Goal: Task Accomplishment & Management: Complete application form

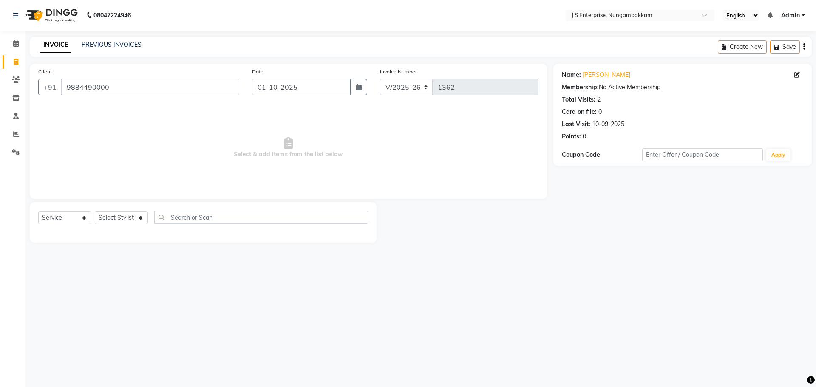
select select "7359"
select select "service"
click at [10, 42] on span at bounding box center [15, 44] width 15 height 10
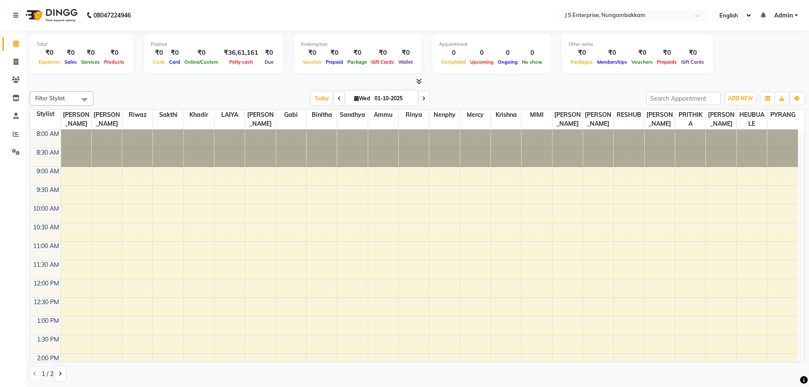
scroll to position [253, 0]
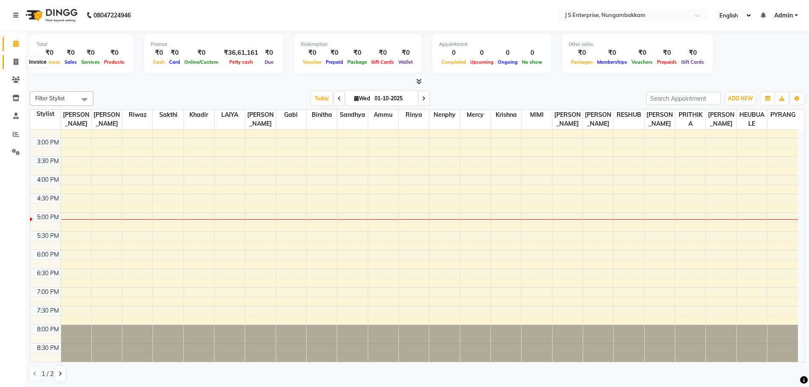
drag, startPoint x: 21, startPoint y: 59, endPoint x: 22, endPoint y: 66, distance: 6.4
click at [21, 59] on span at bounding box center [15, 62] width 15 height 10
select select "service"
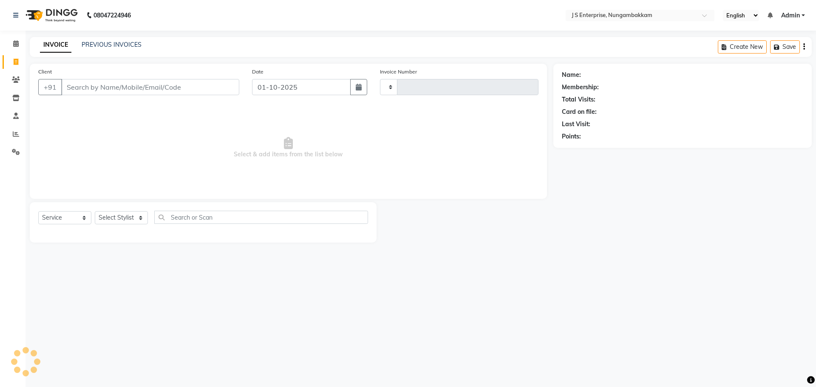
type input "1362"
select select "7359"
click at [127, 87] on input "Client" at bounding box center [150, 87] width 178 height 16
type input "9884079000"
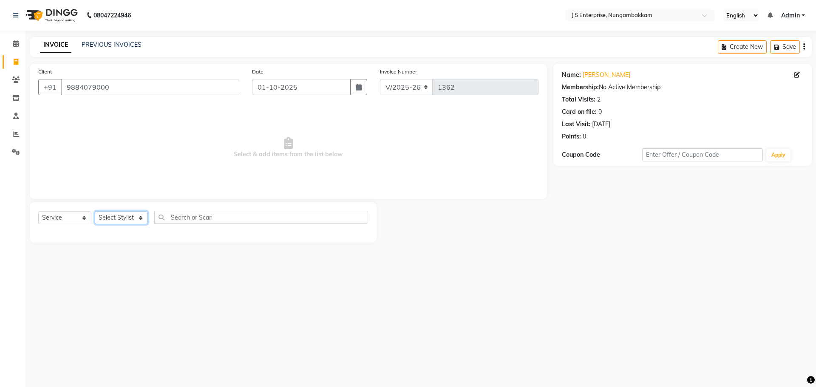
click at [118, 216] on select "Select Stylist [PERSON_NAME] [PERSON_NAME] [PERSON_NAME] [PERSON_NAME] krishna …" at bounding box center [121, 217] width 53 height 13
select select "63714"
click at [95, 211] on select "Select Stylist [PERSON_NAME] [PERSON_NAME] [PERSON_NAME] [PERSON_NAME] krishna …" at bounding box center [121, 217] width 53 height 13
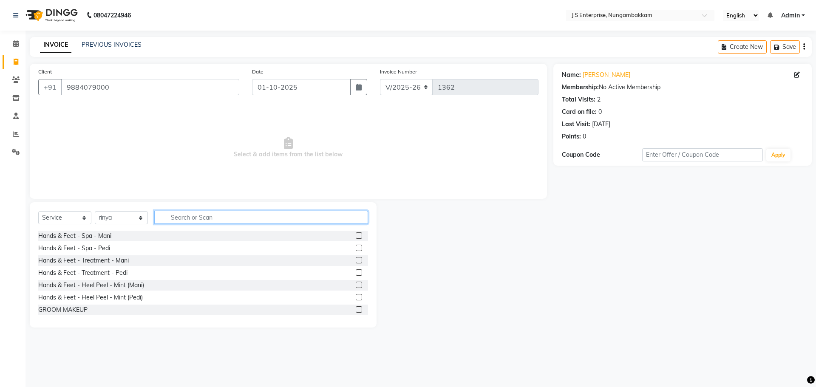
click at [182, 222] on input "text" at bounding box center [261, 217] width 214 height 13
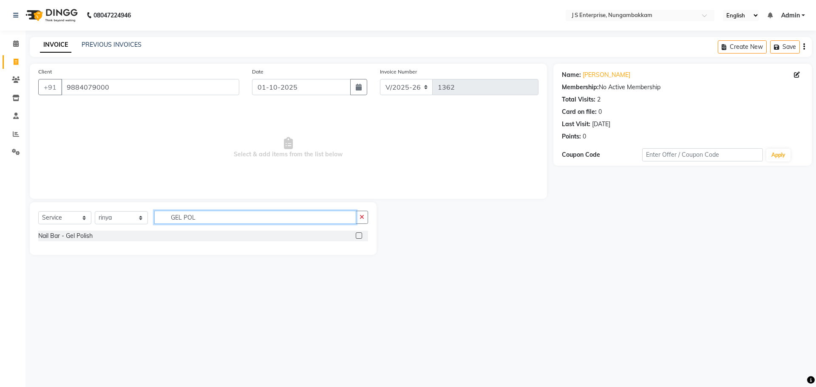
type input "GEL POL"
click at [360, 232] on label at bounding box center [359, 235] width 6 height 6
click at [360, 233] on input "checkbox" at bounding box center [359, 236] width 6 height 6
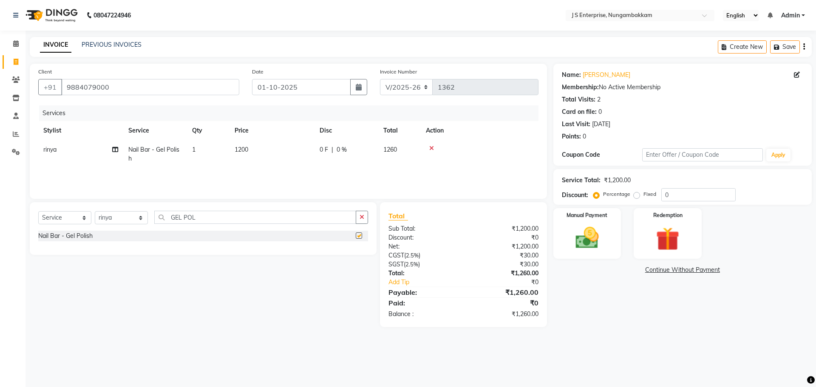
checkbox input "false"
drag, startPoint x: 205, startPoint y: 217, endPoint x: 158, endPoint y: 217, distance: 47.6
click at [201, 217] on input "GEL POL" at bounding box center [255, 217] width 202 height 13
click at [124, 218] on select "Select Stylist [PERSON_NAME] [PERSON_NAME] [PERSON_NAME] [PERSON_NAME] krishna …" at bounding box center [121, 217] width 53 height 13
select select "63713"
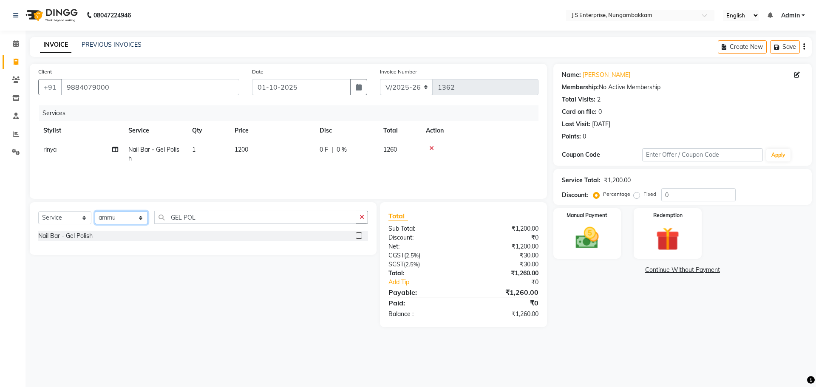
click at [95, 211] on select "Select Stylist [PERSON_NAME] [PERSON_NAME] [PERSON_NAME] [PERSON_NAME] krishna …" at bounding box center [121, 217] width 53 height 13
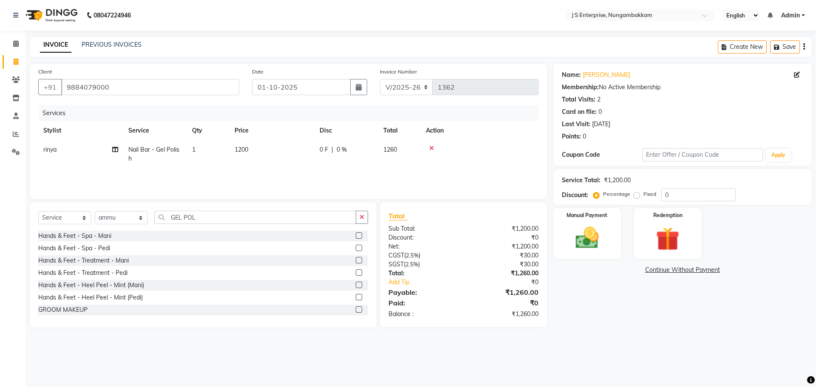
click at [189, 205] on div "Select Service Product Membership Package Voucher Prepaid Gift Card Select Styl…" at bounding box center [203, 264] width 347 height 125
click at [206, 217] on input "GEL POL" at bounding box center [255, 217] width 202 height 13
type input "G"
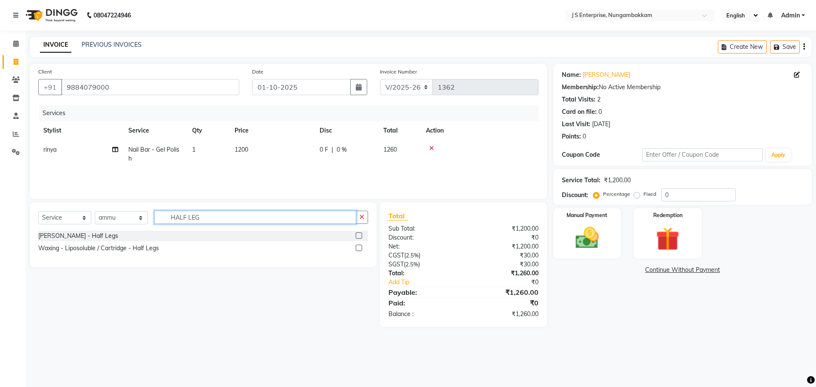
type input "HALF LEG"
click at [359, 246] on label at bounding box center [359, 248] width 6 height 6
click at [359, 246] on input "checkbox" at bounding box center [359, 249] width 6 height 6
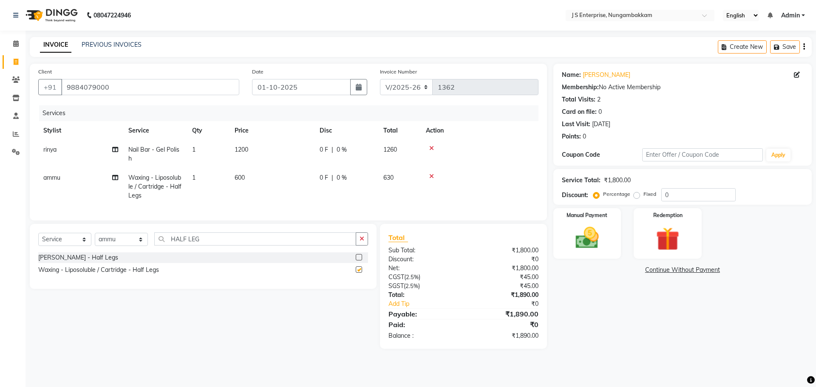
checkbox input "false"
click at [198, 246] on input "HALF LEG" at bounding box center [255, 238] width 202 height 13
type input "H"
type input "FULL AR"
click at [359, 273] on label at bounding box center [359, 269] width 6 height 6
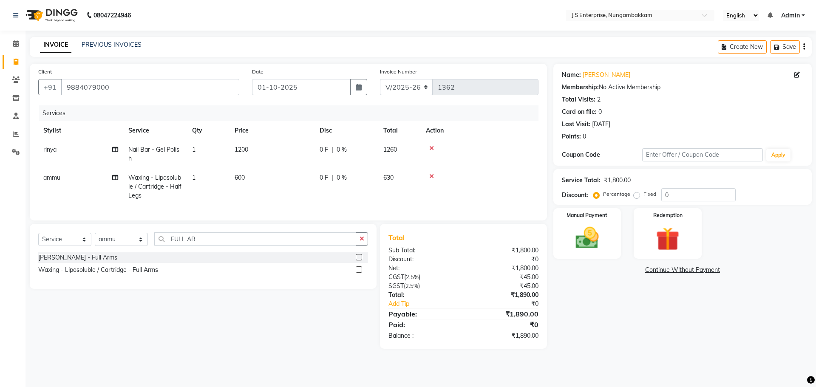
click at [359, 273] on input "checkbox" at bounding box center [359, 270] width 6 height 6
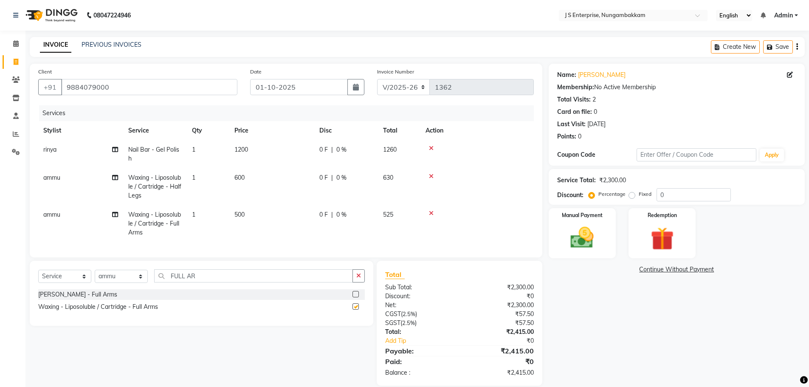
checkbox input "false"
click at [207, 283] on input "FULL AR" at bounding box center [253, 275] width 199 height 13
type input "F"
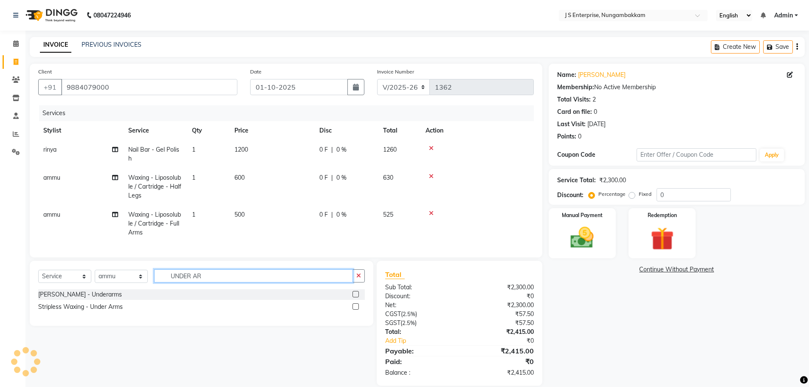
type input "UNDER AR"
click at [354, 310] on label at bounding box center [356, 306] width 6 height 6
click at [354, 310] on input "checkbox" at bounding box center [356, 307] width 6 height 6
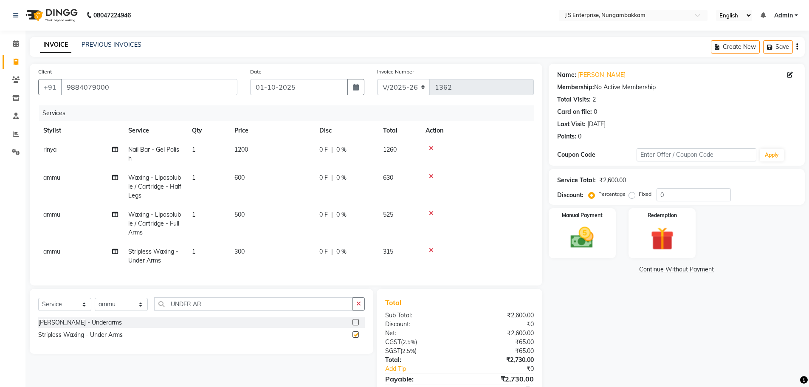
checkbox input "false"
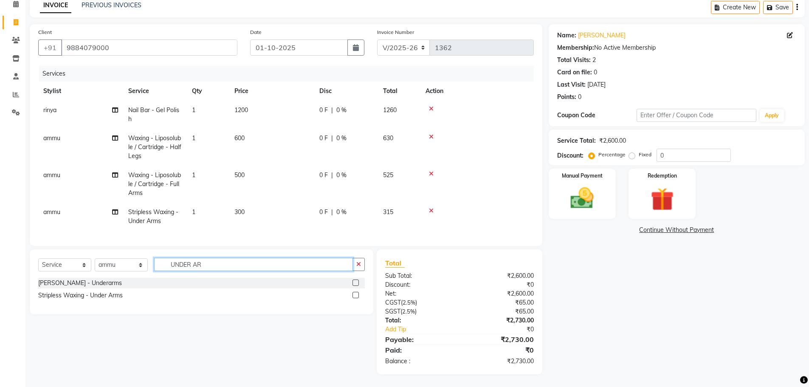
click at [210, 265] on input "UNDER AR" at bounding box center [253, 264] width 199 height 13
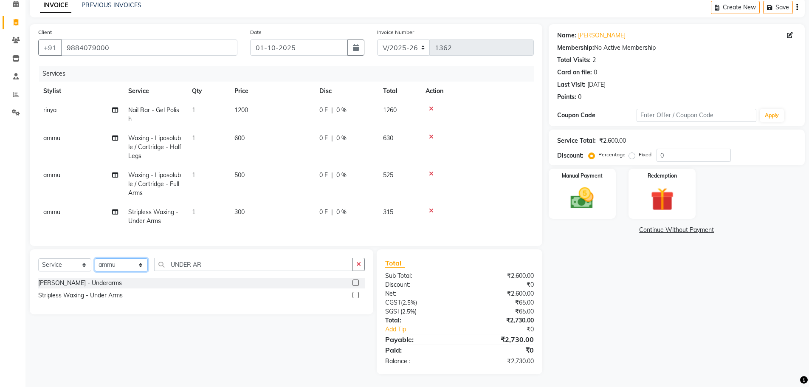
click at [123, 265] on select "Select Stylist [PERSON_NAME] [PERSON_NAME] [PERSON_NAME] [PERSON_NAME] krishna …" at bounding box center [121, 264] width 53 height 13
select select "72804"
click at [95, 258] on select "Select Stylist [PERSON_NAME] [PERSON_NAME] [PERSON_NAME] [PERSON_NAME] krishna …" at bounding box center [121, 264] width 53 height 13
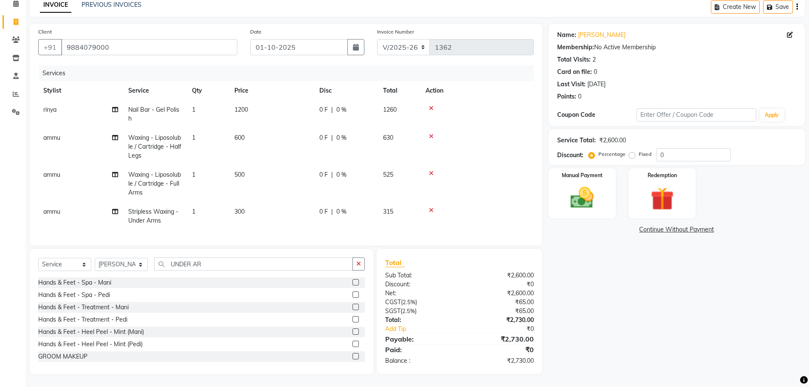
click at [209, 257] on div "Select Service Product Membership Package Voucher Prepaid Gift Card Select Styl…" at bounding box center [202, 311] width 344 height 125
click at [208, 263] on input "UNDER AR" at bounding box center [253, 263] width 199 height 13
type input "U"
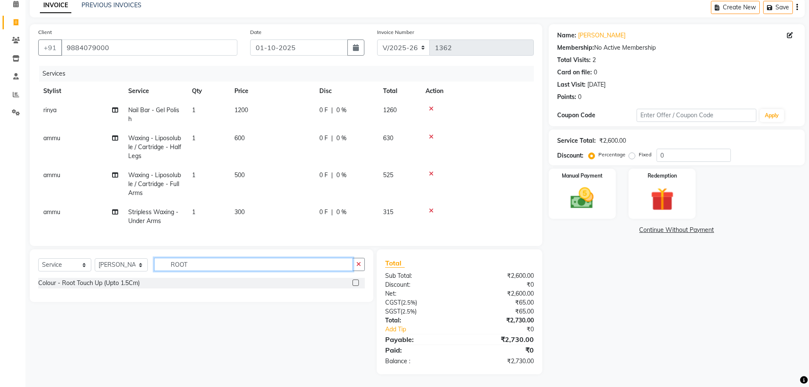
type input "ROOT"
click at [355, 283] on label at bounding box center [356, 283] width 6 height 6
click at [355, 283] on input "checkbox" at bounding box center [356, 283] width 6 height 6
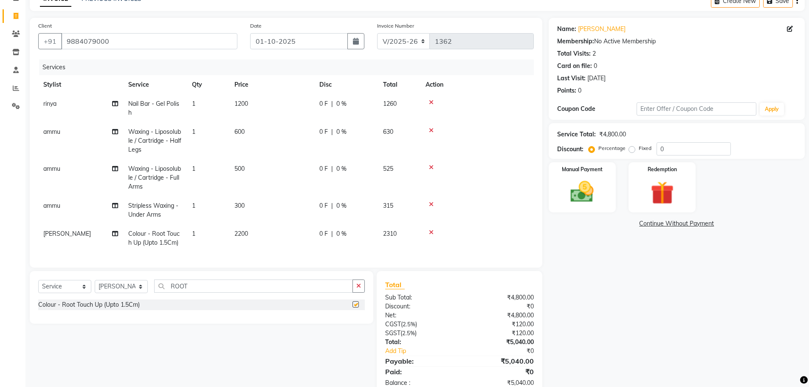
checkbox input "false"
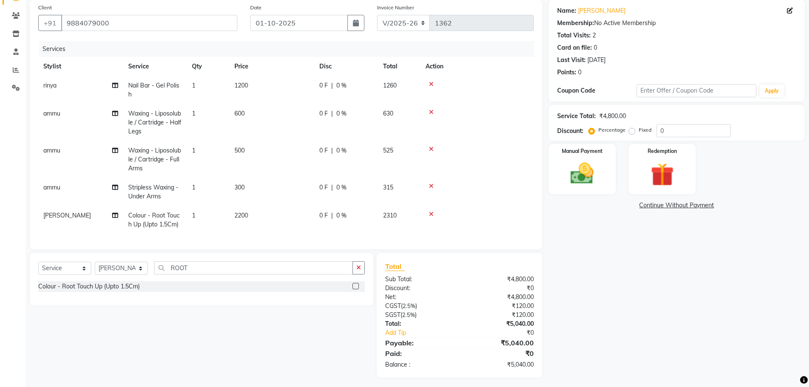
scroll to position [74, 0]
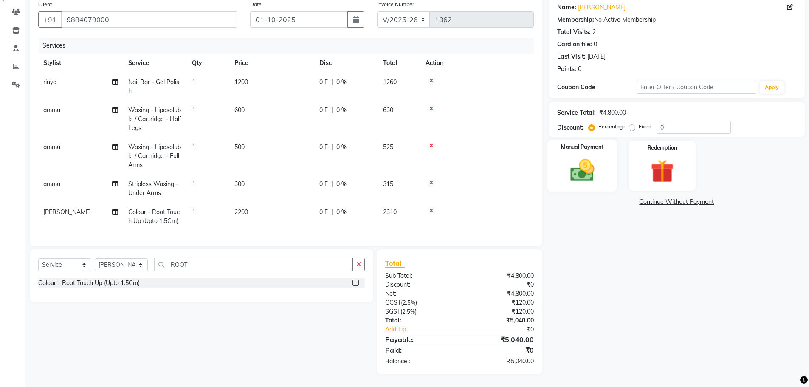
click at [588, 165] on img at bounding box center [582, 170] width 39 height 28
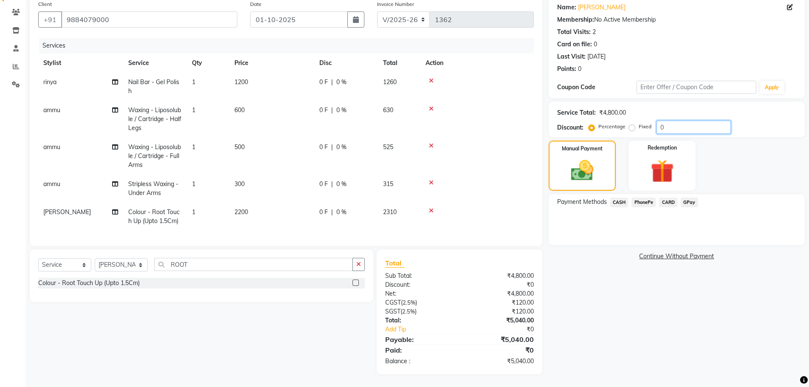
click at [683, 121] on input "0" at bounding box center [694, 127] width 74 height 13
type input "40"
click at [639, 123] on label "Fixed" at bounding box center [645, 127] width 13 height 8
click at [632, 124] on input "Fixed" at bounding box center [634, 127] width 6 height 6
radio input "true"
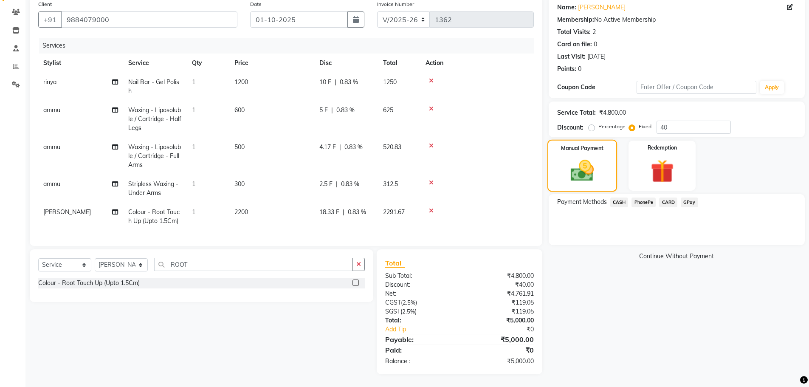
click at [590, 157] on img at bounding box center [582, 170] width 38 height 27
click at [624, 198] on span "CASH" at bounding box center [619, 203] width 18 height 10
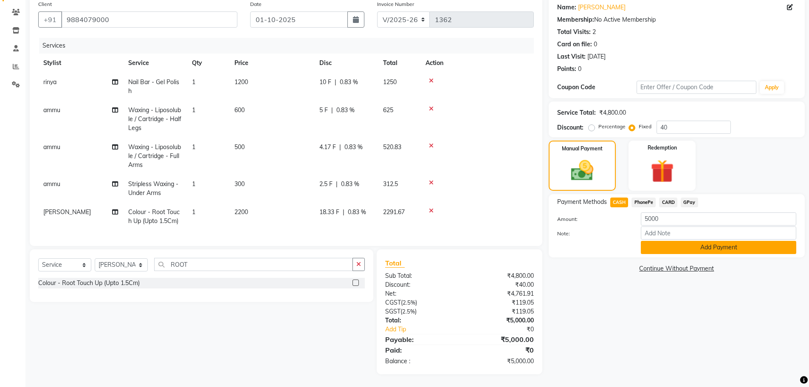
click at [660, 241] on button "Add Payment" at bounding box center [718, 247] width 155 height 13
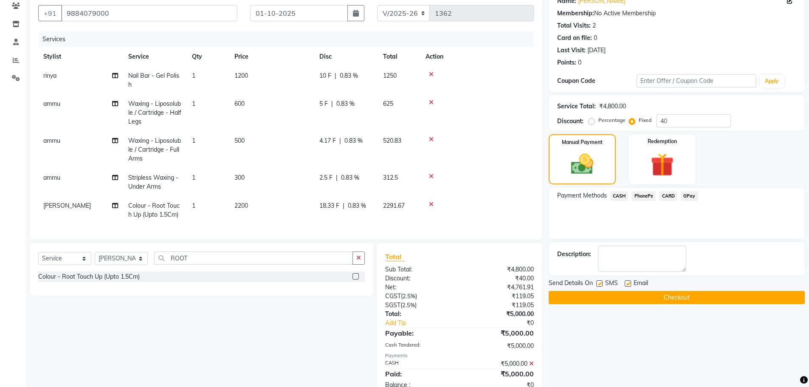
click at [645, 297] on button "Checkout" at bounding box center [677, 297] width 256 height 13
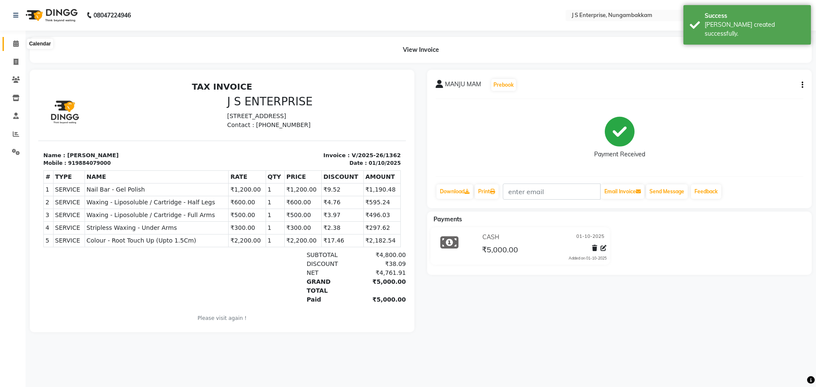
click at [13, 44] on icon at bounding box center [16, 43] width 6 height 6
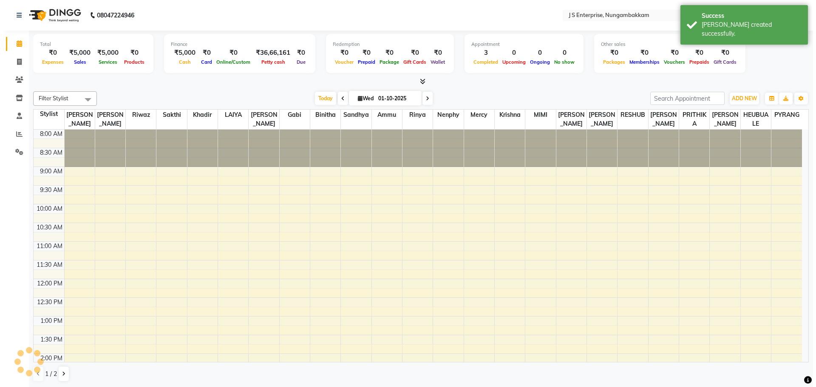
scroll to position [237, 0]
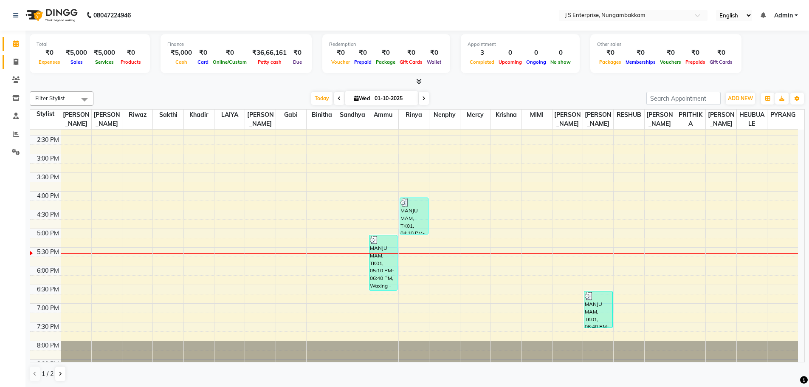
drag, startPoint x: 8, startPoint y: 60, endPoint x: 20, endPoint y: 62, distance: 12.2
click at [8, 60] on link "Invoice" at bounding box center [13, 62] width 20 height 14
select select "service"
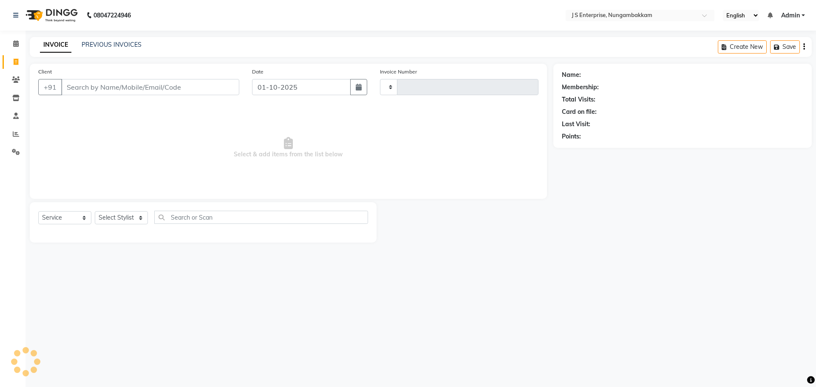
type input "1363"
select select "7359"
click at [104, 85] on input "Client" at bounding box center [150, 87] width 178 height 16
click at [118, 92] on input "T S AJAY" at bounding box center [128, 87] width 135 height 16
type input "T"
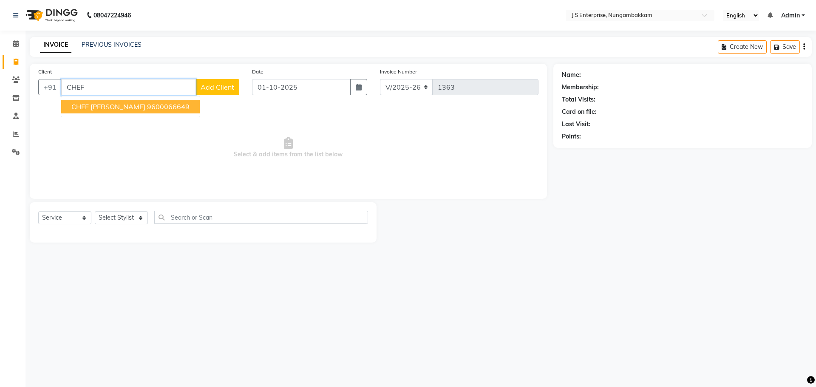
click at [113, 109] on span "CHEF [PERSON_NAME]" at bounding box center [108, 106] width 74 height 8
type input "9600066649"
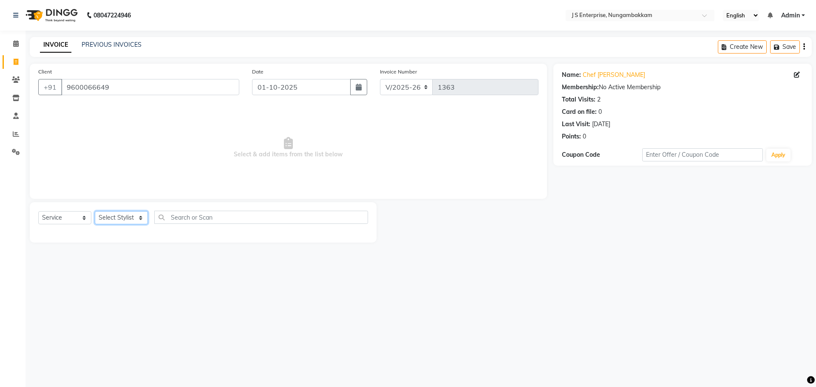
click at [137, 218] on select "Select Stylist [PERSON_NAME] [PERSON_NAME] [PERSON_NAME] [PERSON_NAME] krishna …" at bounding box center [121, 217] width 53 height 13
select select "72804"
click at [95, 211] on select "Select Stylist [PERSON_NAME] [PERSON_NAME] [PERSON_NAME] [PERSON_NAME] krishna …" at bounding box center [121, 217] width 53 height 13
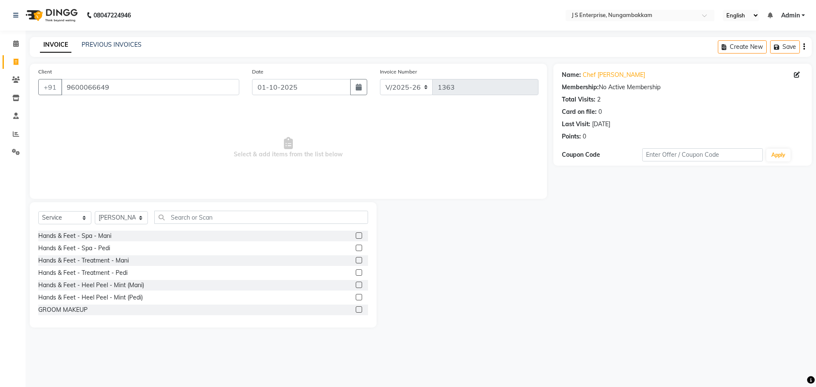
click at [196, 163] on span "Select & add items from the list below" at bounding box center [288, 147] width 500 height 85
click at [197, 216] on input "text" at bounding box center [261, 217] width 214 height 13
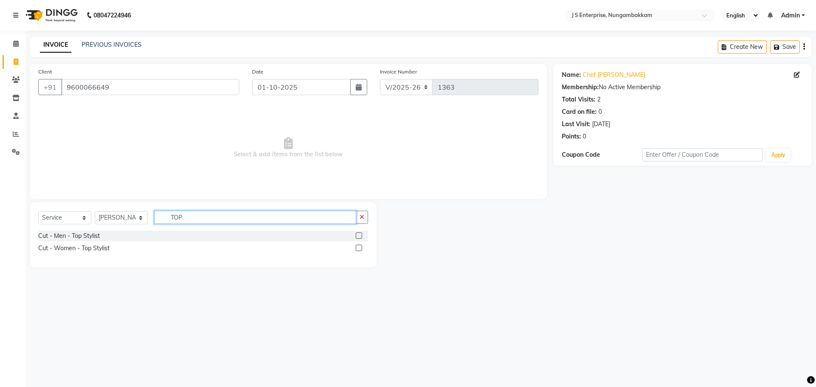
type input "TOP"
click at [355, 236] on div "Cut - Men - Top Stylist" at bounding box center [203, 236] width 330 height 11
click at [359, 235] on label at bounding box center [359, 235] width 6 height 6
click at [359, 235] on input "checkbox" at bounding box center [359, 236] width 6 height 6
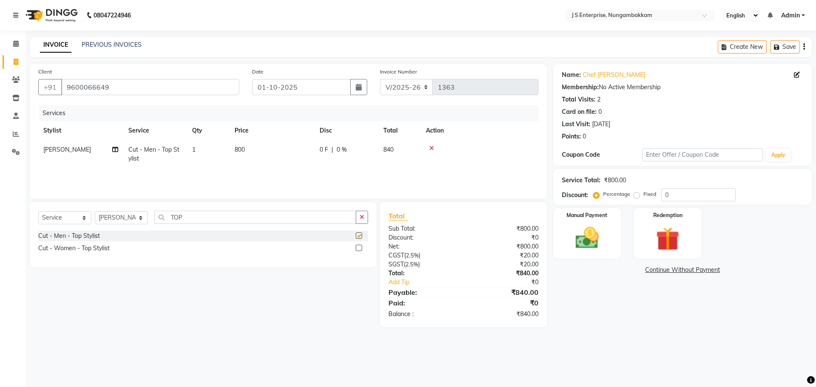
checkbox input "false"
click at [267, 154] on td "800" at bounding box center [271, 154] width 85 height 28
select select "72804"
click at [304, 151] on input "800" at bounding box center [311, 151] width 75 height 13
type input "8"
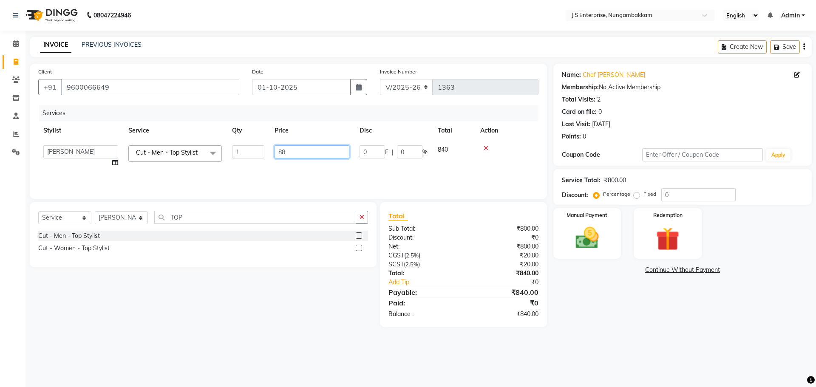
type input "880"
drag, startPoint x: 635, startPoint y: 319, endPoint x: 554, endPoint y: 319, distance: 80.3
click at [631, 322] on div "Name: Chef [PERSON_NAME] Membership: No Active Membership Total Visits: 2 Card …" at bounding box center [685, 195] width 265 height 263
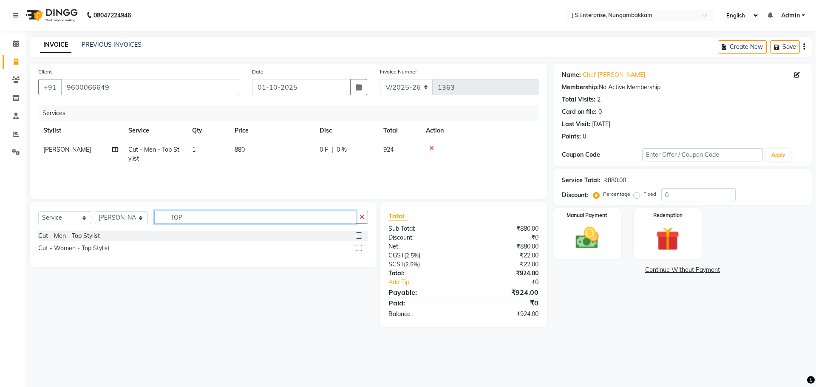
click at [196, 216] on input "TOP" at bounding box center [255, 217] width 202 height 13
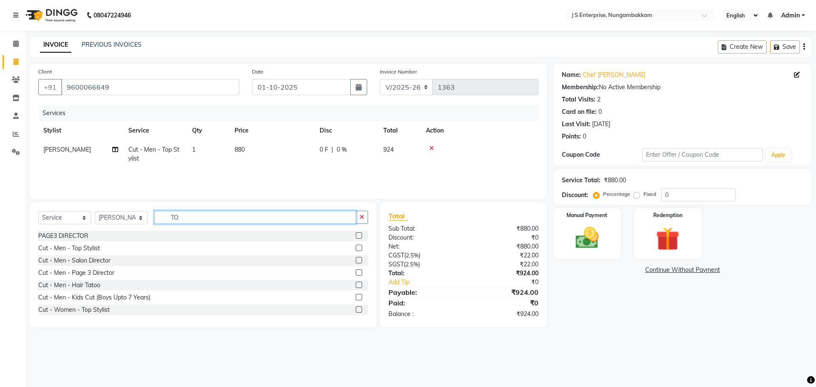
type input "T"
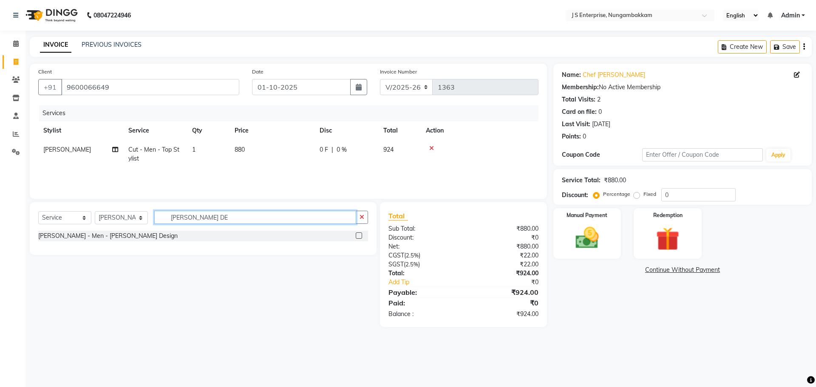
type input "[PERSON_NAME] DE"
click at [362, 235] on label at bounding box center [359, 235] width 6 height 6
click at [361, 235] on input "checkbox" at bounding box center [359, 236] width 6 height 6
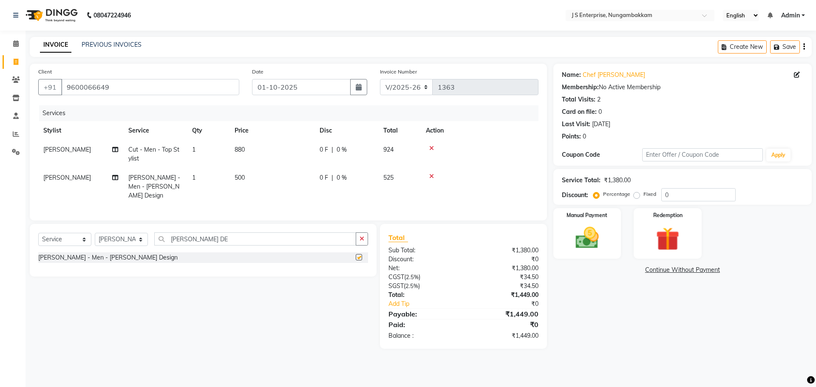
checkbox input "false"
click at [261, 178] on td "500" at bounding box center [271, 186] width 85 height 37
select select "72804"
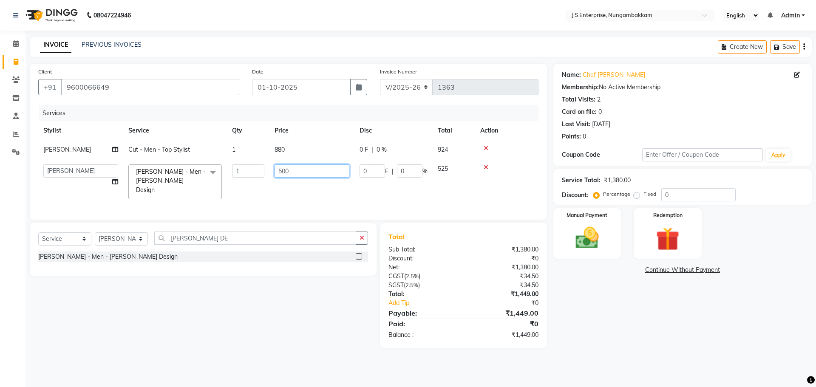
click at [315, 171] on input "500" at bounding box center [311, 170] width 75 height 13
type input "550"
drag, startPoint x: 684, startPoint y: 368, endPoint x: 680, endPoint y: 365, distance: 5.0
click at [684, 367] on div "08047224946 Select Location × J S Enterprise, Nungambakkam English ENGLISH Espa…" at bounding box center [408, 193] width 816 height 387
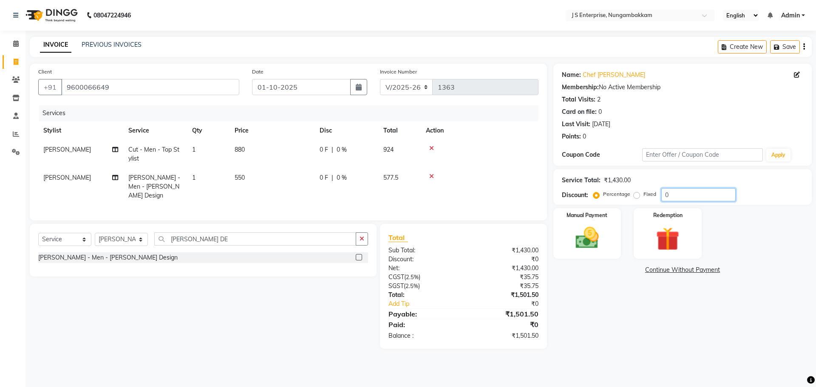
click at [676, 195] on input "0" at bounding box center [698, 194] width 74 height 13
type input "15"
click at [588, 239] on img at bounding box center [587, 238] width 40 height 28
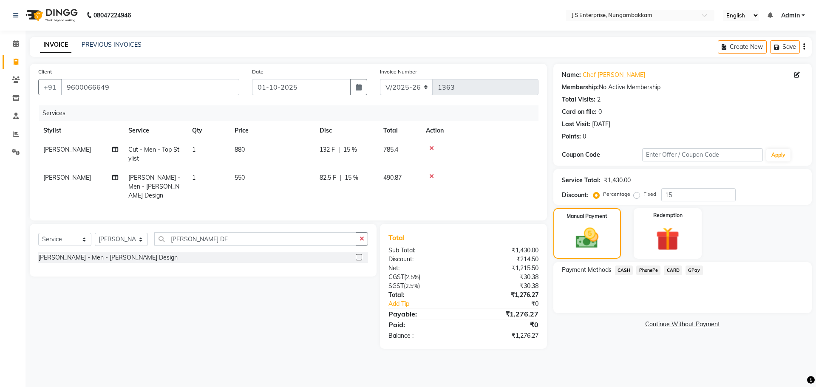
click at [695, 271] on span "GPay" at bounding box center [693, 271] width 17 height 10
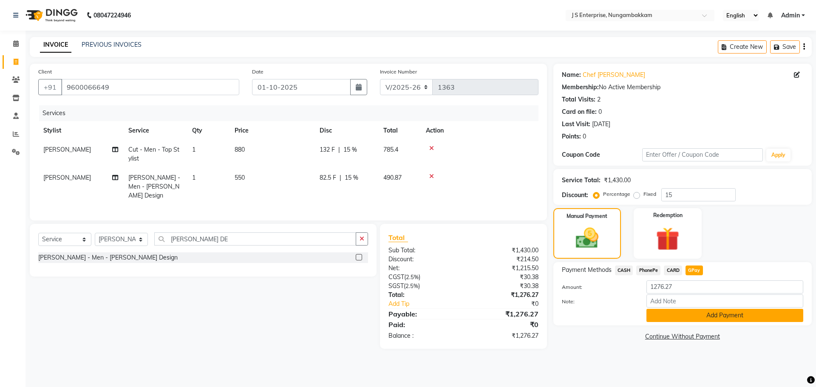
click at [687, 316] on button "Add Payment" at bounding box center [724, 315] width 157 height 13
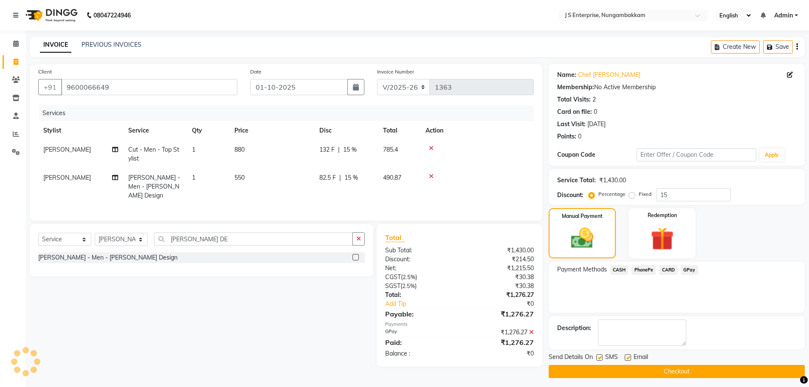
click at [686, 374] on button "Checkout" at bounding box center [677, 371] width 256 height 13
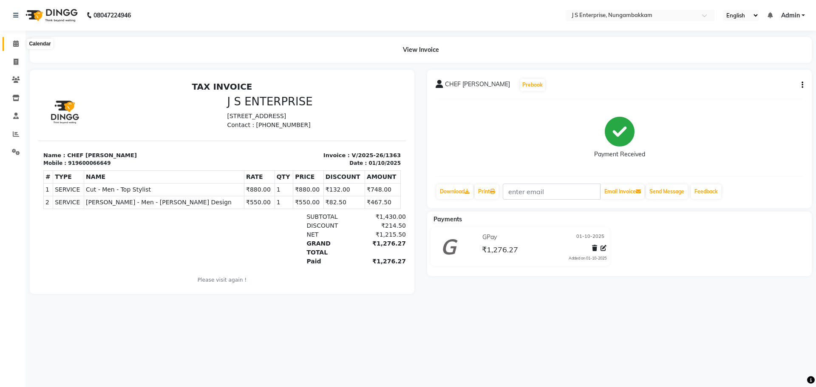
click at [18, 46] on icon at bounding box center [16, 43] width 6 height 6
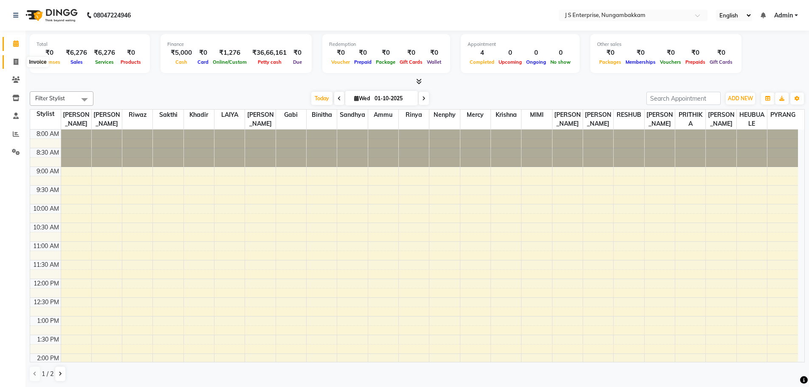
click at [13, 59] on span at bounding box center [15, 62] width 15 height 10
select select "7359"
select select "service"
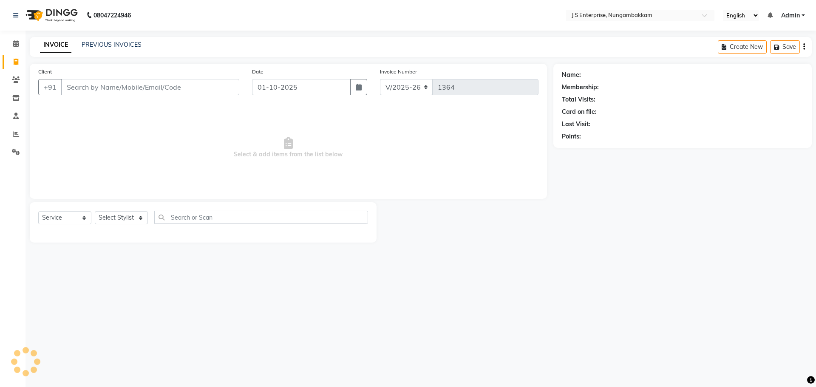
click at [118, 91] on input "Client" at bounding box center [150, 87] width 178 height 16
type input "T S AJAY"
click at [13, 42] on icon at bounding box center [16, 43] width 6 height 6
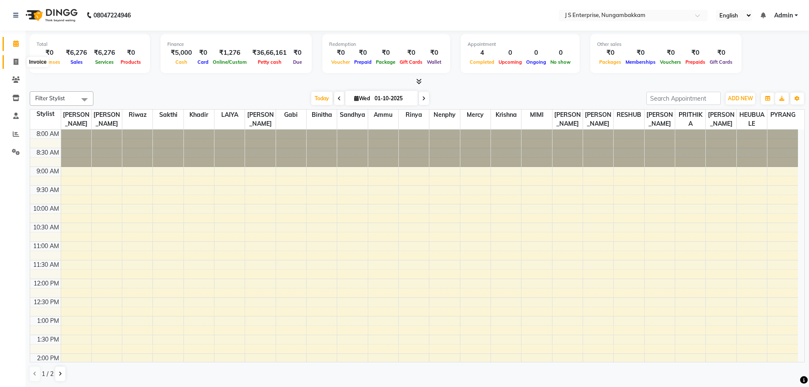
click at [11, 62] on span at bounding box center [15, 62] width 15 height 10
select select "7359"
select select "service"
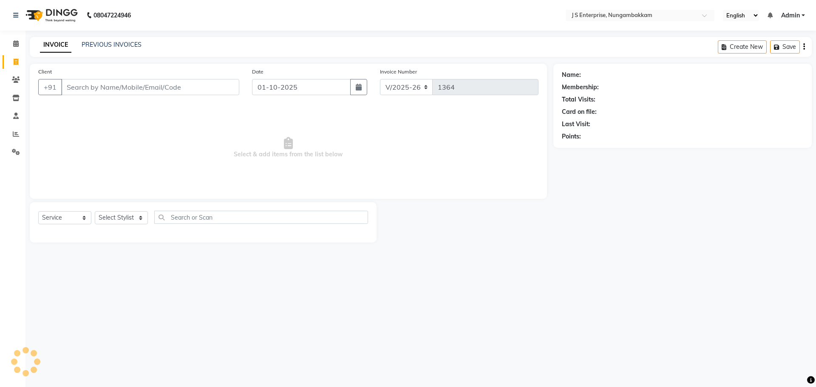
click at [130, 85] on input "Client" at bounding box center [150, 87] width 178 height 16
type input "9884490000"
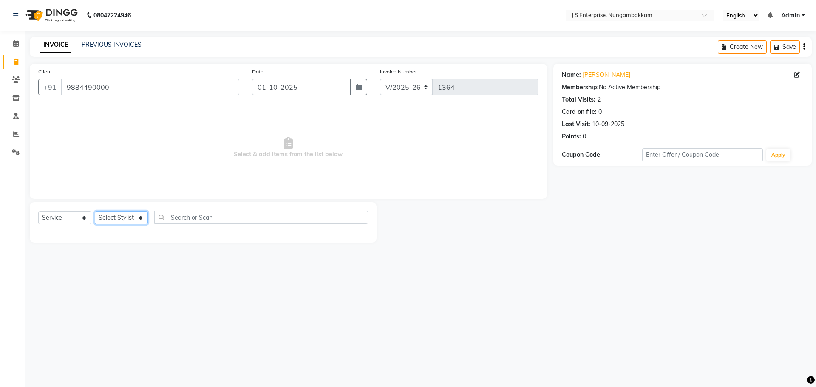
click at [144, 216] on select "Select Stylist [PERSON_NAME] [PERSON_NAME] [PERSON_NAME] [PERSON_NAME] krishna …" at bounding box center [121, 217] width 53 height 13
click at [250, 136] on span "Select & add items from the list below" at bounding box center [288, 147] width 500 height 85
click at [138, 216] on select "Select Stylist [PERSON_NAME] [PERSON_NAME] [PERSON_NAME] [PERSON_NAME] krishna …" at bounding box center [121, 217] width 53 height 13
select select "63964"
click at [95, 211] on select "Select Stylist [PERSON_NAME] [PERSON_NAME] [PERSON_NAME] [PERSON_NAME] krishna …" at bounding box center [121, 217] width 53 height 13
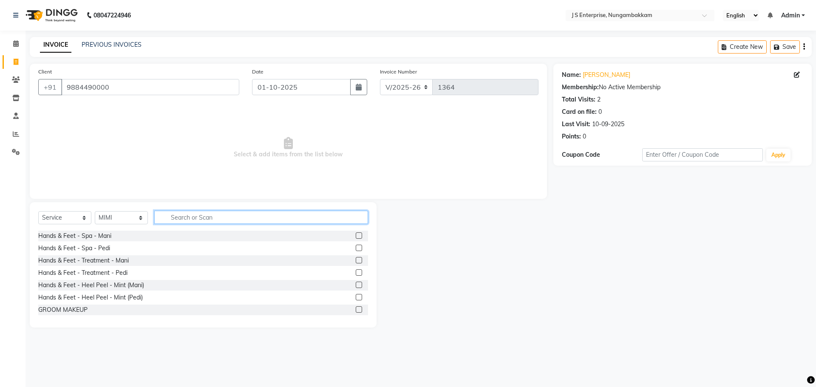
click at [187, 219] on input "text" at bounding box center [261, 217] width 214 height 13
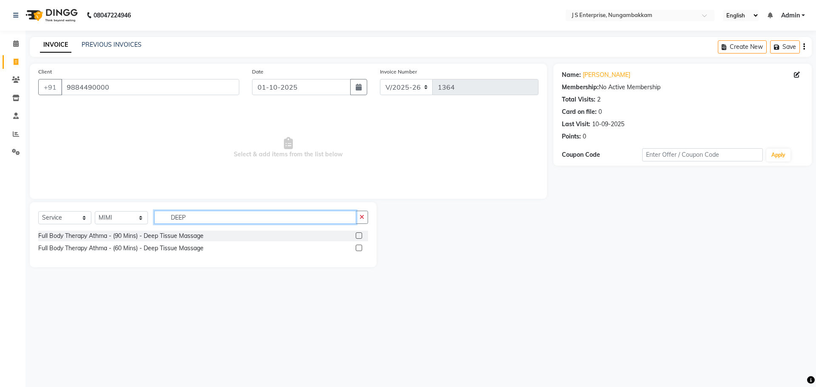
type input "DEEP"
click at [358, 249] on label at bounding box center [359, 248] width 6 height 6
click at [358, 249] on input "checkbox" at bounding box center [359, 249] width 6 height 6
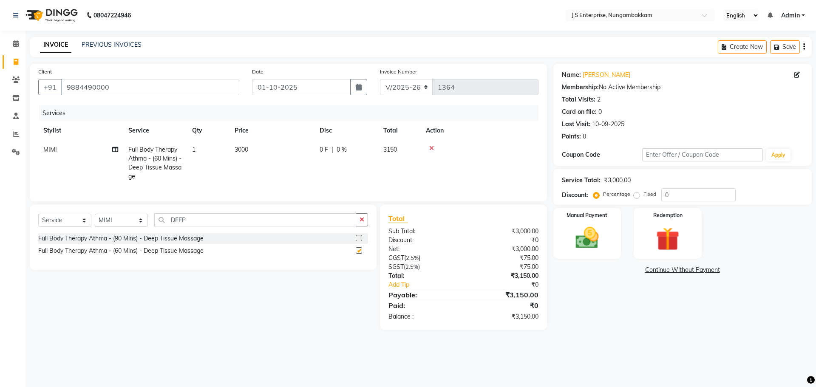
checkbox input "false"
click at [268, 144] on td "3000" at bounding box center [271, 163] width 85 height 46
select select "63964"
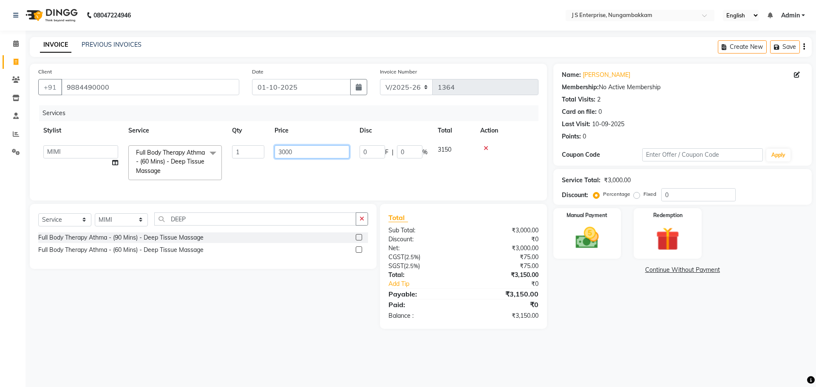
click at [307, 152] on input "3000" at bounding box center [311, 151] width 75 height 13
type input "3"
type input "2750"
click at [123, 226] on select "Select Stylist [PERSON_NAME] [PERSON_NAME] [PERSON_NAME] [PERSON_NAME] krishna …" at bounding box center [121, 219] width 53 height 13
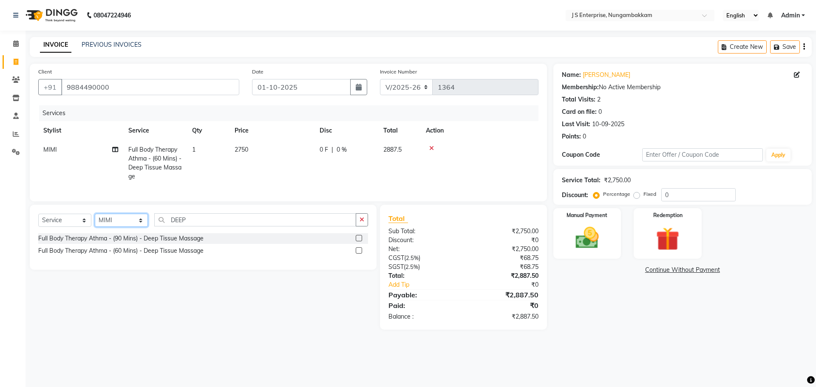
select select "78672"
click at [95, 220] on select "Select Stylist [PERSON_NAME] [PERSON_NAME] [PERSON_NAME] [PERSON_NAME] krishna …" at bounding box center [121, 220] width 53 height 13
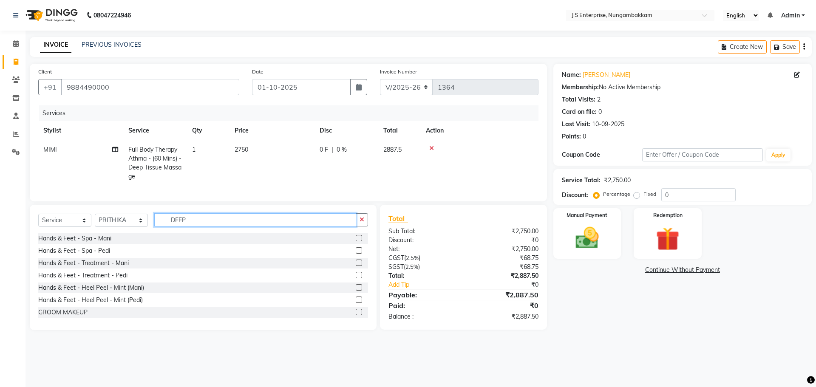
click at [195, 223] on input "DEEP" at bounding box center [255, 219] width 202 height 13
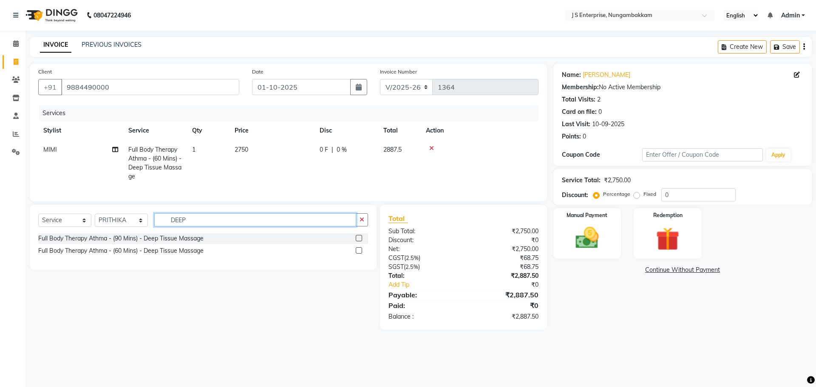
type input "DEEP"
click at [357, 254] on label at bounding box center [359, 250] width 6 height 6
click at [357, 254] on input "checkbox" at bounding box center [359, 251] width 6 height 6
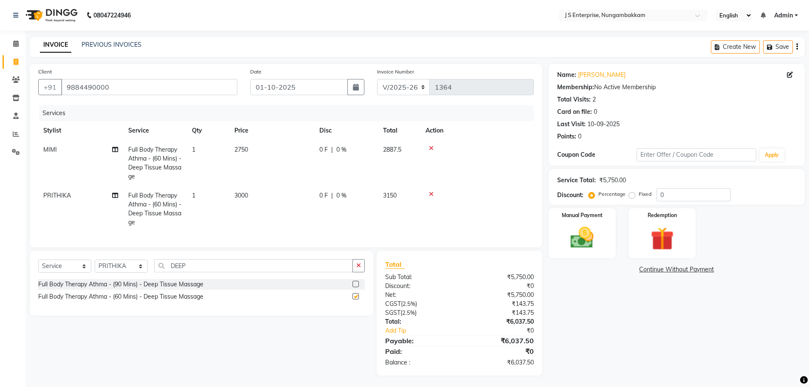
checkbox input "false"
drag, startPoint x: 255, startPoint y: 192, endPoint x: 277, endPoint y: 199, distance: 22.8
click at [262, 195] on td "3000" at bounding box center [271, 209] width 85 height 46
select select "78672"
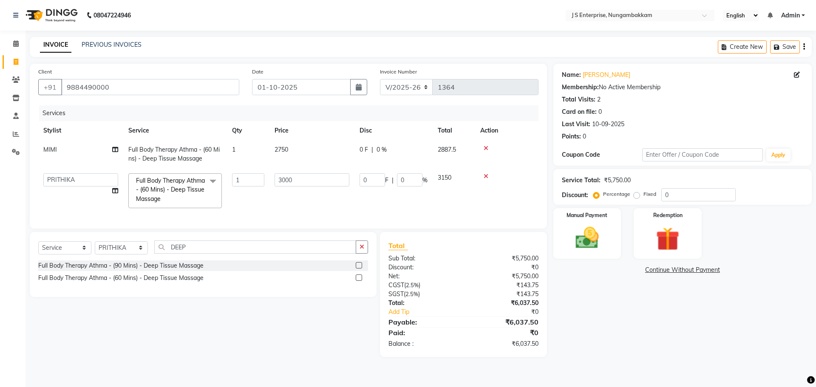
click at [318, 172] on td "3000" at bounding box center [311, 190] width 85 height 45
click at [315, 175] on input "3000" at bounding box center [311, 179] width 75 height 13
type input "3"
type input "2750"
drag, startPoint x: 602, startPoint y: 323, endPoint x: 596, endPoint y: 325, distance: 6.9
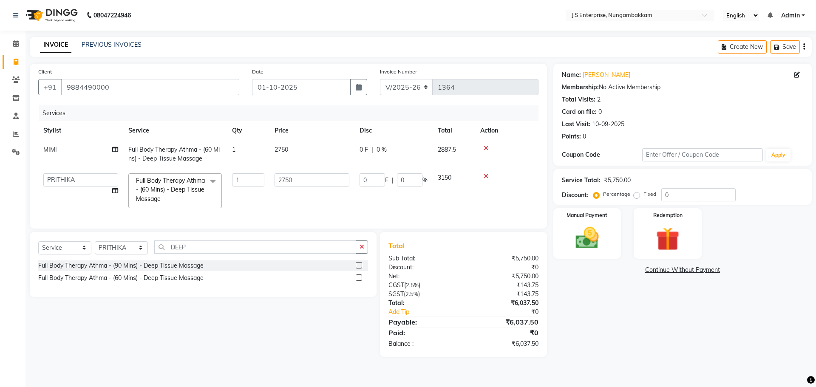
click at [600, 324] on div "Name: T.s.ajay Membership: No Active Membership Total Visits: 2 Card on file: 0…" at bounding box center [685, 210] width 265 height 293
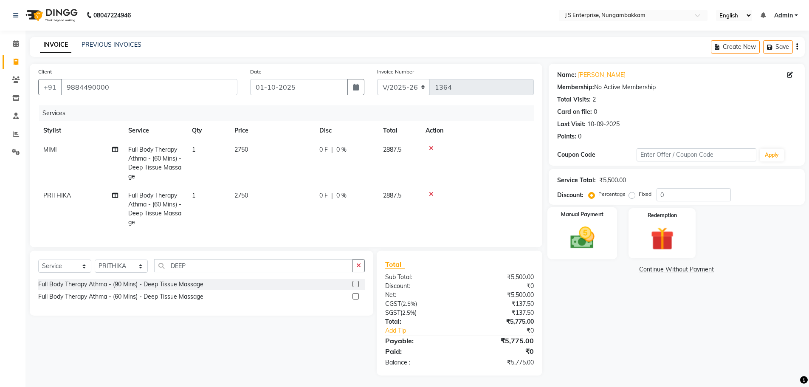
click at [584, 240] on img at bounding box center [582, 238] width 39 height 28
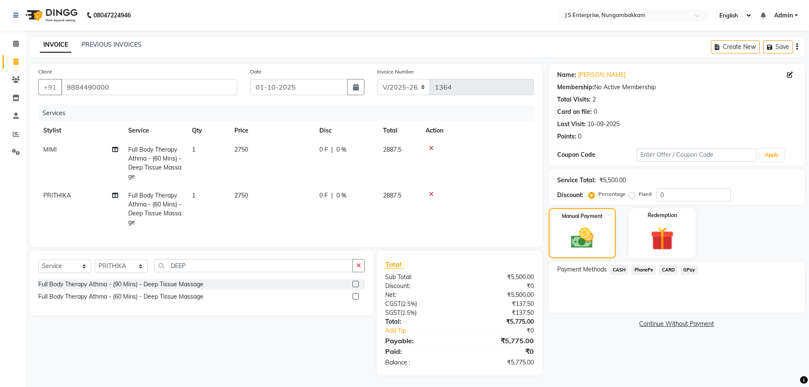
click at [620, 271] on span "CASH" at bounding box center [619, 270] width 18 height 10
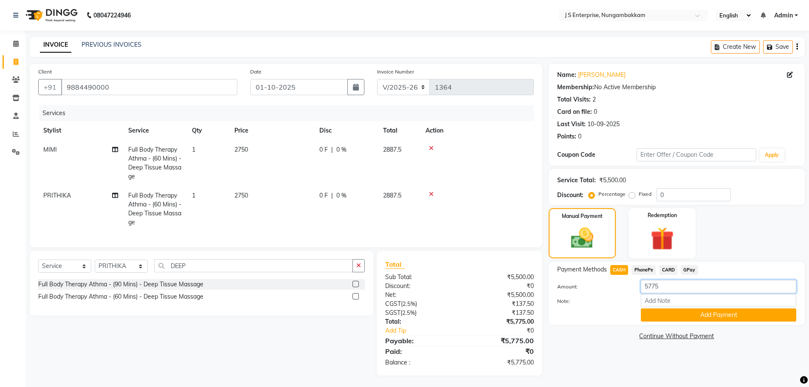
click at [679, 287] on input "5775" at bounding box center [718, 286] width 155 height 13
type input "5"
type input "6000"
click at [684, 317] on button "Add Payment" at bounding box center [718, 314] width 155 height 13
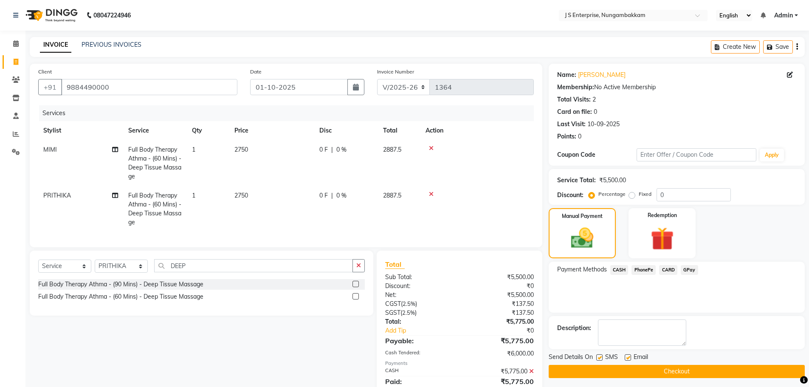
scroll to position [56, 0]
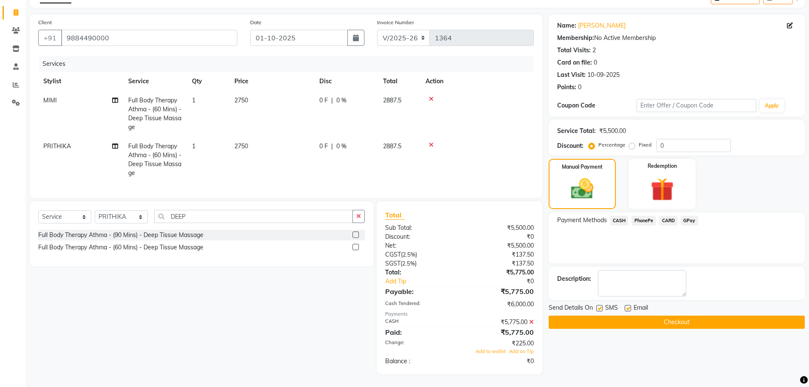
click at [638, 319] on button "Checkout" at bounding box center [677, 322] width 256 height 13
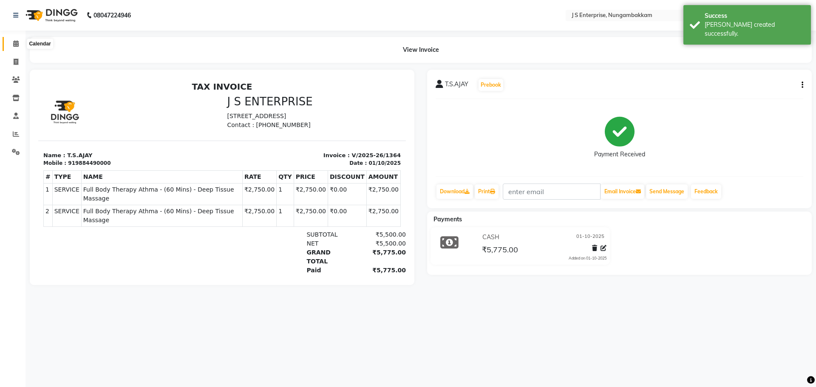
click at [14, 43] on icon at bounding box center [16, 43] width 6 height 6
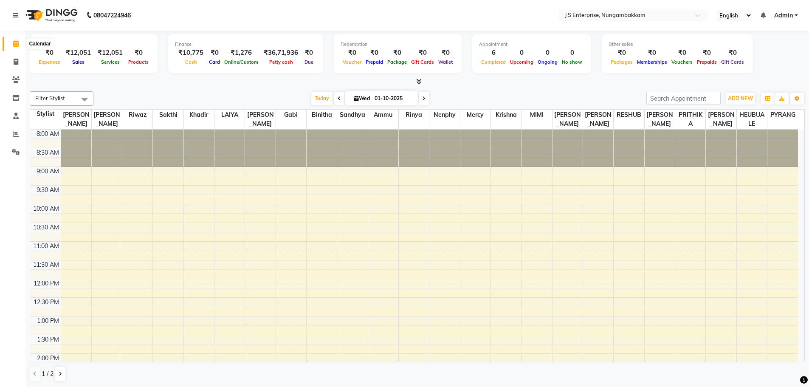
click at [13, 43] on icon at bounding box center [16, 43] width 6 height 6
drag, startPoint x: 14, startPoint y: 62, endPoint x: 20, endPoint y: 70, distance: 9.4
click at [14, 62] on icon at bounding box center [16, 62] width 5 height 6
select select "service"
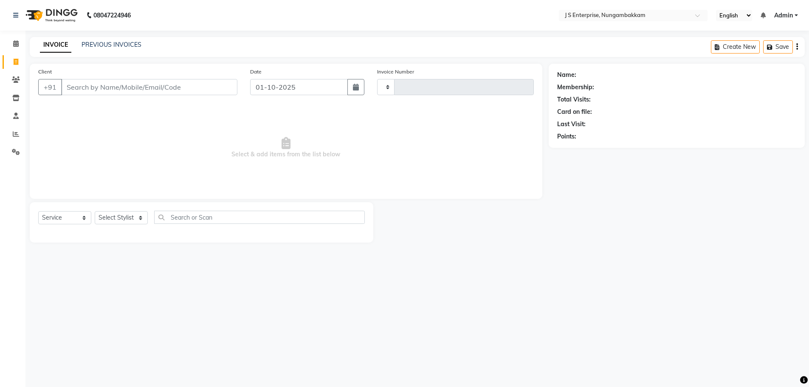
type input "1365"
select select "7359"
click at [123, 91] on input "Client" at bounding box center [150, 87] width 178 height 16
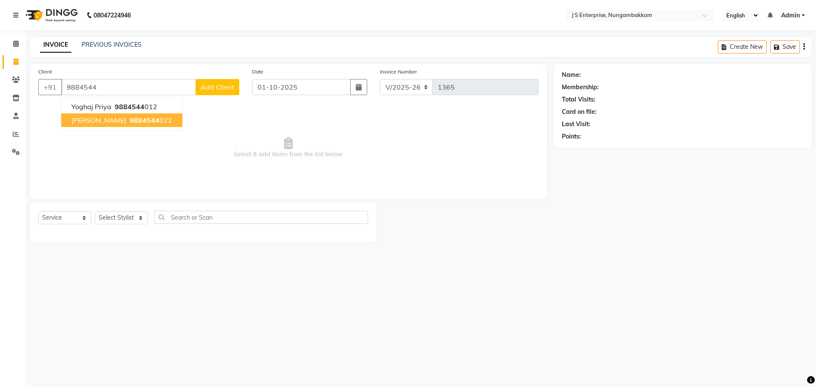
click at [130, 119] on span "9884544" at bounding box center [145, 120] width 30 height 8
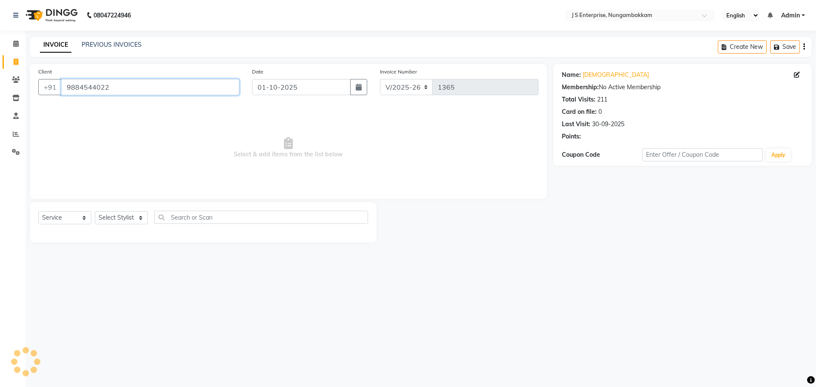
click at [124, 87] on input "9884544022" at bounding box center [150, 87] width 178 height 16
click at [147, 76] on div "Client [PHONE_NUMBER]" at bounding box center [139, 84] width 214 height 35
click at [134, 82] on input "9884544022" at bounding box center [150, 87] width 178 height 16
click at [99, 84] on input "9884544022" at bounding box center [150, 87] width 178 height 16
click at [119, 85] on input "9884544022" at bounding box center [150, 87] width 178 height 16
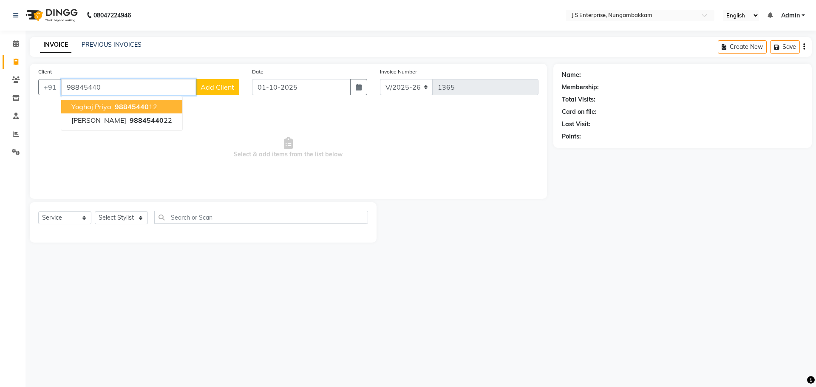
click at [113, 106] on ngb-highlight "98845440 12" at bounding box center [135, 106] width 44 height 8
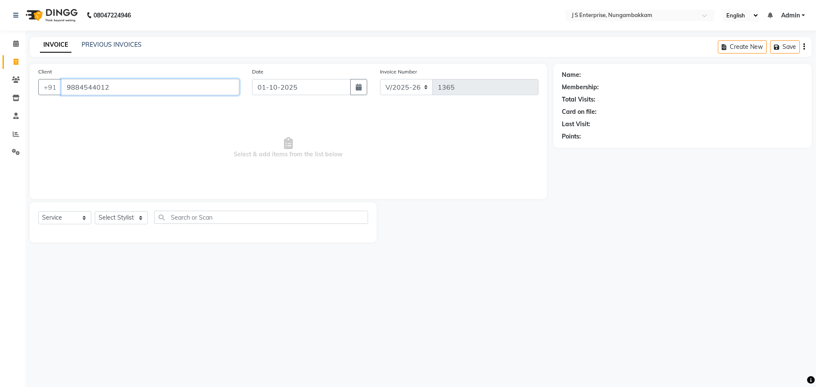
type input "9884544012"
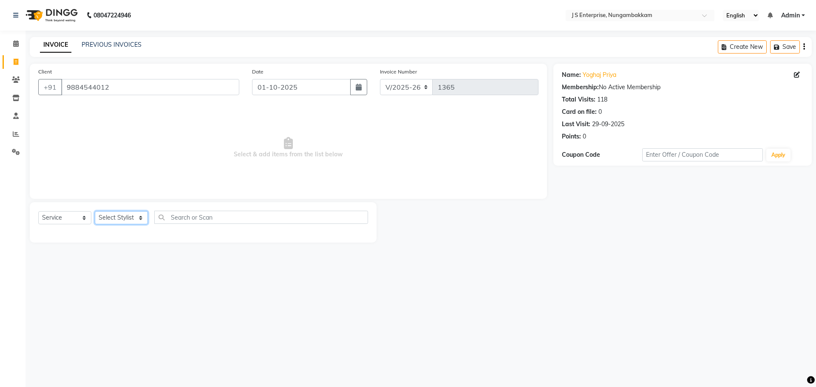
click at [138, 219] on select "Select Stylist [PERSON_NAME] [PERSON_NAME] [PERSON_NAME] [PERSON_NAME] krishna …" at bounding box center [121, 217] width 53 height 13
click at [205, 259] on div "08047224946 Select Location × J S Enterprise, Nungambakkam English ENGLISH Espa…" at bounding box center [408, 193] width 816 height 387
click at [136, 217] on select "Select Stylist [PERSON_NAME] [PERSON_NAME] [PERSON_NAME] [PERSON_NAME] krishna …" at bounding box center [121, 217] width 53 height 13
click at [201, 148] on span "Select & add items from the list below" at bounding box center [288, 147] width 500 height 85
click at [138, 218] on select "Select Stylist [PERSON_NAME] [PERSON_NAME] [PERSON_NAME] [PERSON_NAME] krishna …" at bounding box center [121, 217] width 53 height 13
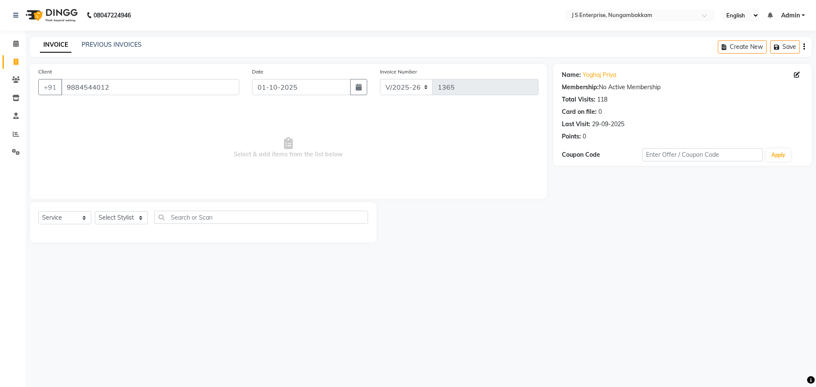
click at [219, 144] on span "Select & add items from the list below" at bounding box center [288, 147] width 500 height 85
click at [141, 215] on select "Select Stylist [PERSON_NAME] [PERSON_NAME] [PERSON_NAME] [PERSON_NAME] krishna …" at bounding box center [121, 217] width 53 height 13
drag, startPoint x: 240, startPoint y: 155, endPoint x: 234, endPoint y: 159, distance: 7.6
click at [240, 155] on span "Select & add items from the list below" at bounding box center [288, 147] width 500 height 85
click at [118, 44] on link "PREVIOUS INVOICES" at bounding box center [112, 45] width 60 height 8
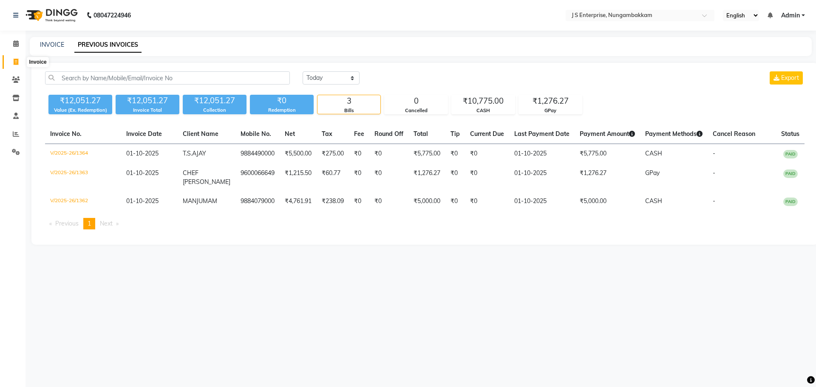
click at [18, 59] on icon at bounding box center [16, 62] width 5 height 6
select select "7359"
select select "service"
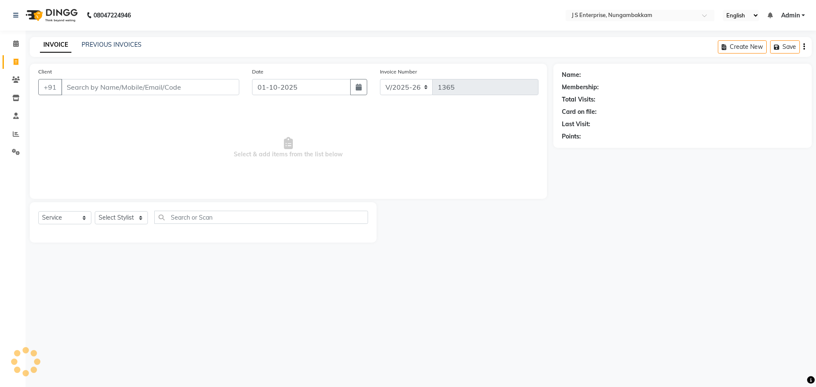
click at [94, 90] on input "Client" at bounding box center [150, 87] width 178 height 16
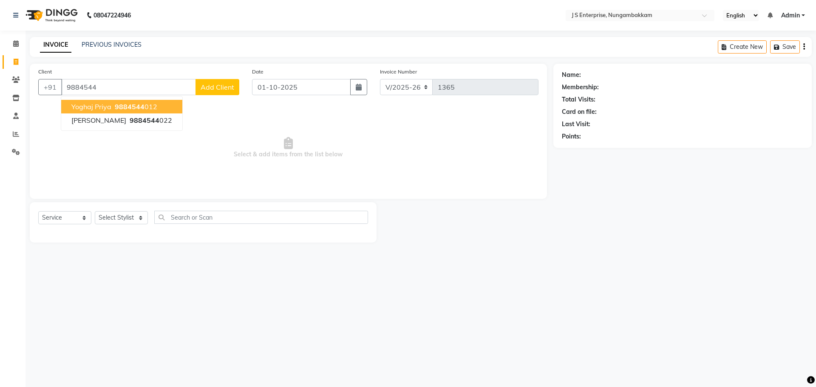
click at [94, 105] on span "Yoghaj Priya" at bounding box center [91, 106] width 40 height 8
type input "9884544012"
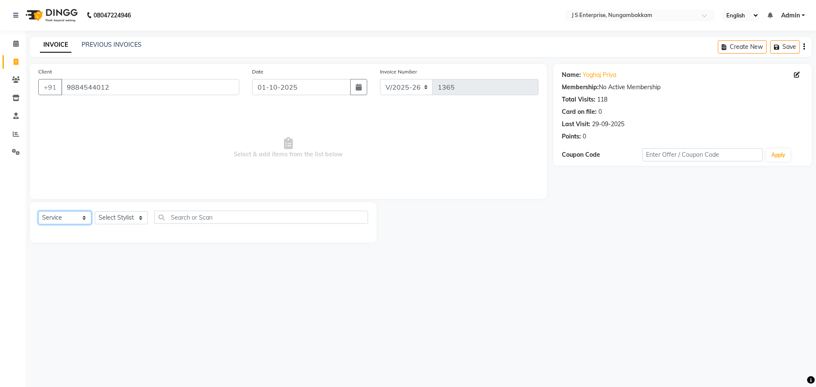
click at [82, 217] on select "Select Service Product Membership Package Voucher Prepaid Gift Card" at bounding box center [64, 217] width 53 height 13
select select "product"
click at [38, 211] on select "Select Service Product Membership Package Voucher Prepaid Gift Card" at bounding box center [64, 217] width 53 height 13
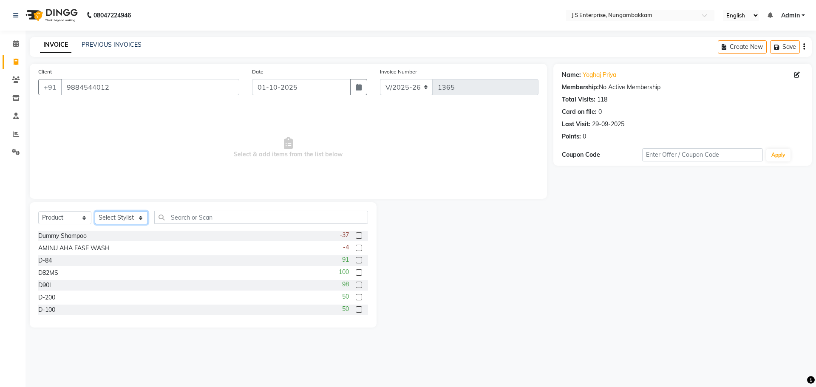
click at [139, 217] on select "Select Stylist [PERSON_NAME] [PERSON_NAME] [PERSON_NAME] [PERSON_NAME] krishna …" at bounding box center [121, 217] width 53 height 13
select select "63765"
click at [95, 211] on select "Select Stylist [PERSON_NAME] [PERSON_NAME] [PERSON_NAME] [PERSON_NAME] krishna …" at bounding box center [121, 217] width 53 height 13
click at [182, 215] on input "text" at bounding box center [261, 217] width 214 height 13
click at [356, 247] on label at bounding box center [359, 248] width 6 height 6
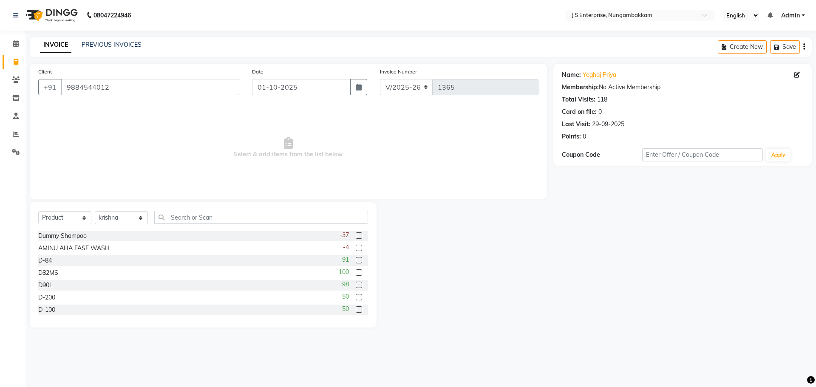
click at [356, 247] on input "checkbox" at bounding box center [359, 249] width 6 height 6
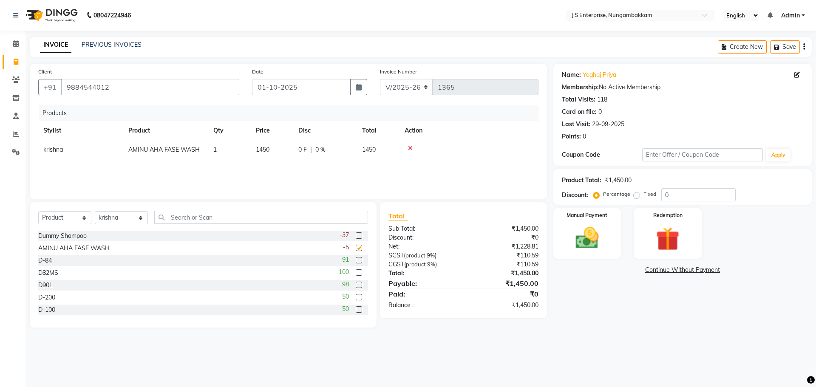
checkbox input "false"
click at [218, 217] on input "text" at bounding box center [261, 217] width 214 height 13
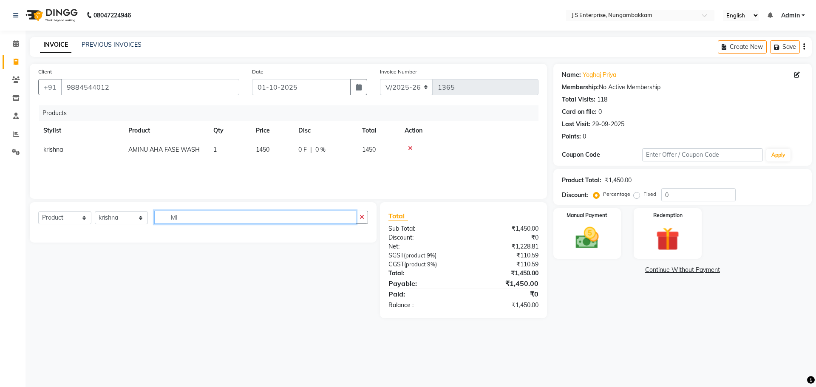
type input "M"
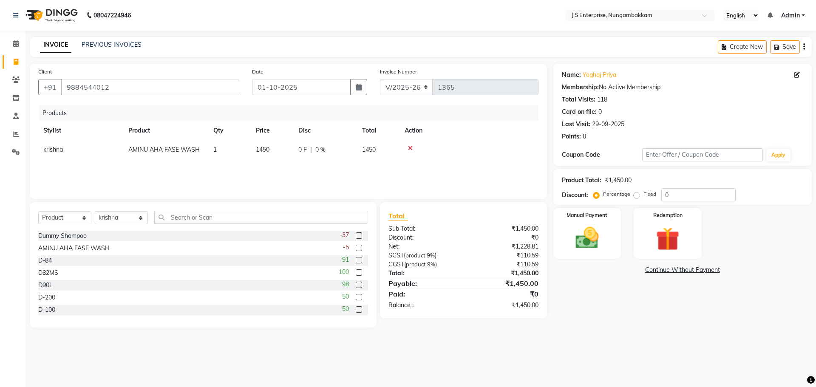
click at [356, 246] on label at bounding box center [359, 248] width 6 height 6
click at [356, 246] on input "checkbox" at bounding box center [359, 249] width 6 height 6
checkbox input "false"
click at [225, 167] on td "1" at bounding box center [229, 168] width 42 height 19
select select "63765"
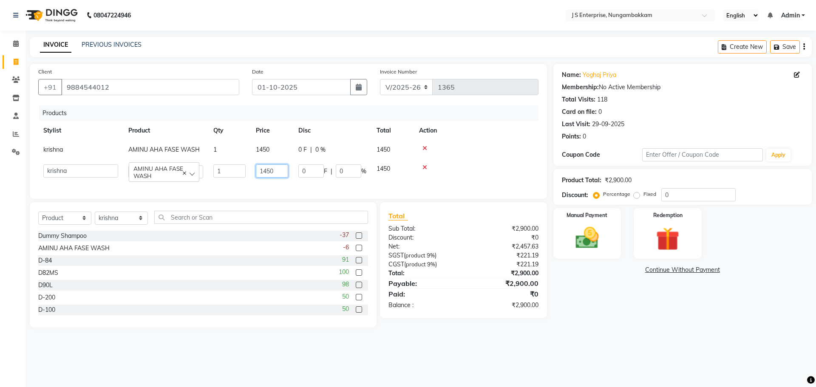
click at [280, 170] on input "1450" at bounding box center [272, 170] width 32 height 13
type input "1850"
click at [587, 318] on div "Name: [PERSON_NAME] Membership: No Active Membership Total Visits: 118 Card on …" at bounding box center [685, 196] width 265 height 264
click at [356, 246] on label at bounding box center [359, 248] width 6 height 6
click at [356, 246] on input "checkbox" at bounding box center [359, 249] width 6 height 6
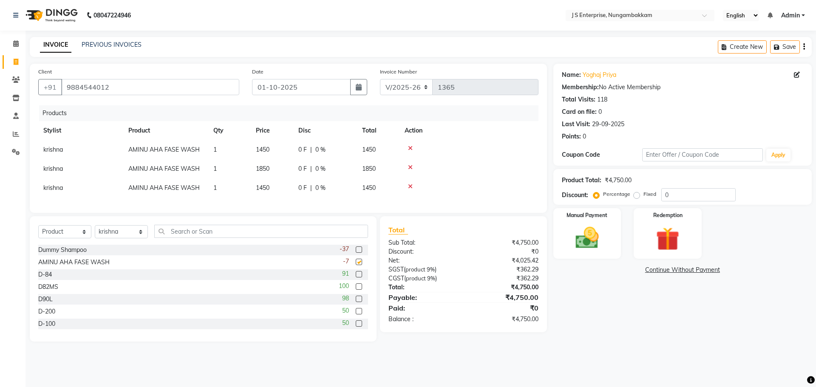
checkbox input "false"
click at [284, 187] on td "1450" at bounding box center [272, 187] width 42 height 19
select select "63765"
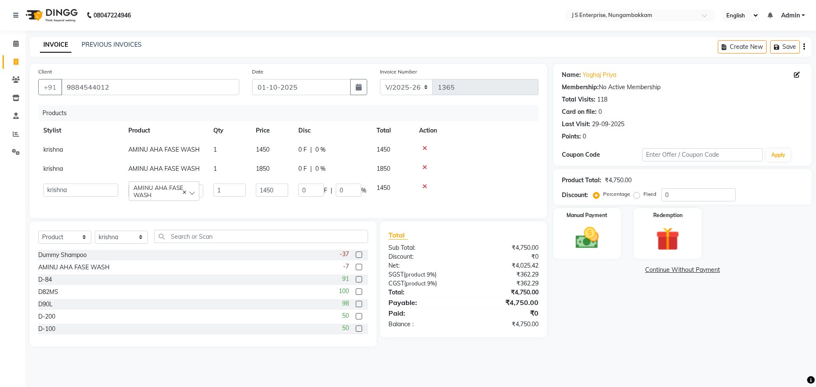
click at [291, 187] on td "1450" at bounding box center [272, 190] width 42 height 24
click at [282, 187] on input "1450" at bounding box center [272, 190] width 32 height 13
type input "1"
type input "640"
click at [618, 327] on div "Name: [PERSON_NAME] Membership: No Active Membership Total Visits: 118 Card on …" at bounding box center [685, 205] width 265 height 283
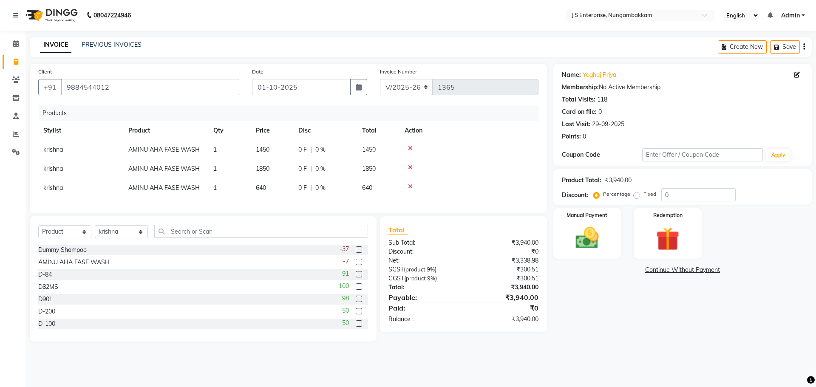
click at [356, 265] on label at bounding box center [359, 262] width 6 height 6
click at [356, 265] on input "checkbox" at bounding box center [359, 263] width 6 height 6
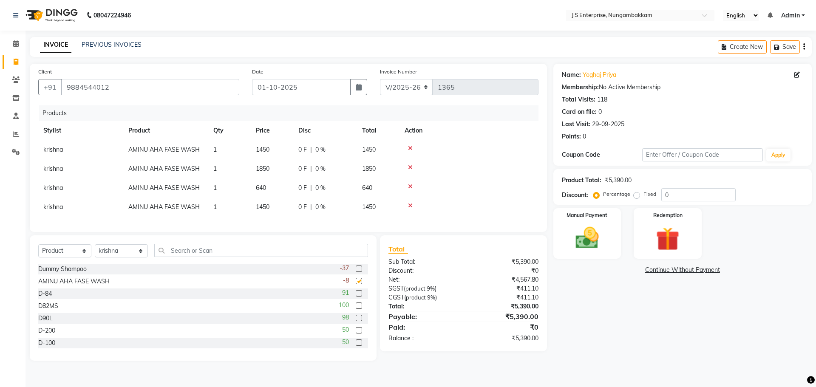
checkbox input "false"
click at [281, 207] on td "1450" at bounding box center [272, 207] width 42 height 19
select select "63765"
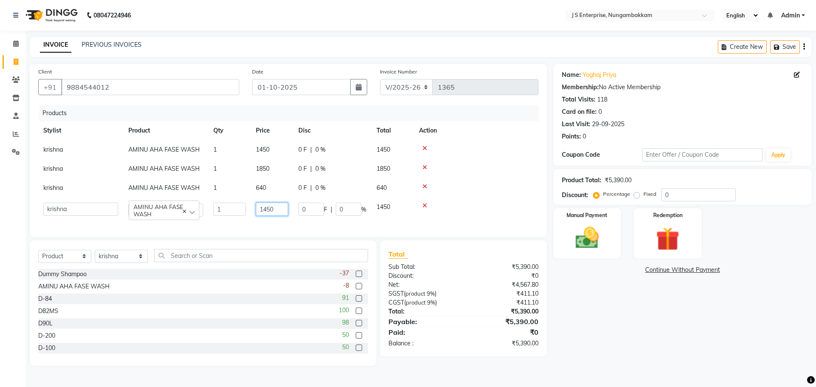
click at [288, 208] on input "1450" at bounding box center [272, 209] width 32 height 13
type input "1"
type input "1440"
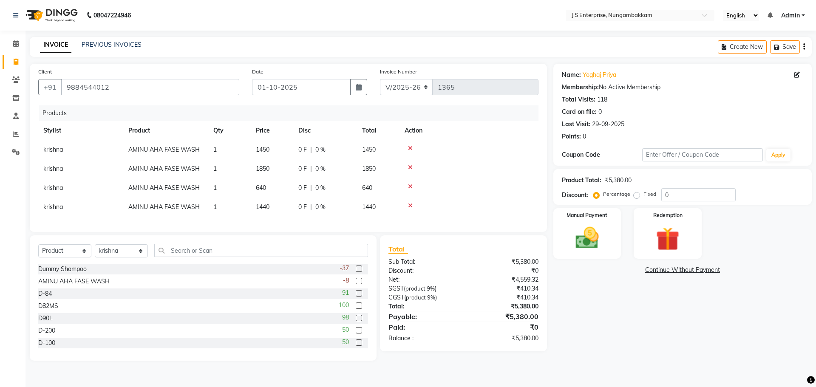
click at [629, 308] on div "Name: [PERSON_NAME] Membership: No Active Membership Total Visits: 118 Card on …" at bounding box center [685, 212] width 265 height 297
click at [356, 272] on label at bounding box center [359, 269] width 6 height 6
click at [356, 272] on input "checkbox" at bounding box center [359, 269] width 6 height 6
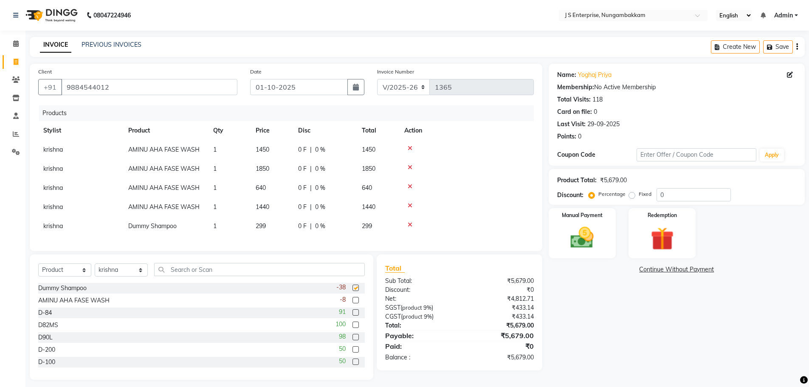
checkbox input "false"
click at [268, 225] on td "299" at bounding box center [272, 226] width 42 height 19
select select "63765"
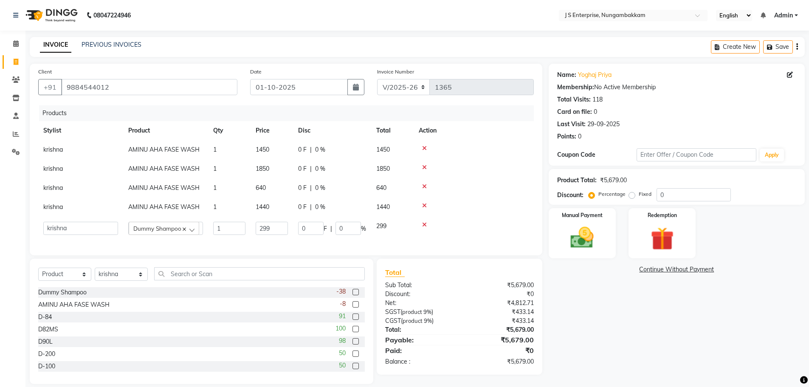
click at [288, 228] on td "299" at bounding box center [272, 228] width 42 height 23
click at [278, 230] on input "299" at bounding box center [272, 228] width 32 height 13
type input "2"
type input "711"
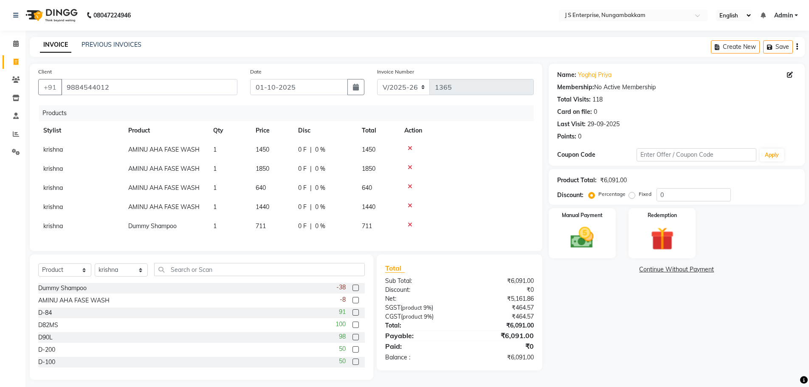
click at [611, 325] on div "Name: [PERSON_NAME] Membership: No Active Membership Total Visits: 118 Card on …" at bounding box center [680, 222] width 263 height 316
drag, startPoint x: 630, startPoint y: 195, endPoint x: 674, endPoint y: 206, distance: 45.1
click at [639, 195] on label "Fixed" at bounding box center [645, 194] width 13 height 8
click at [631, 195] on input "Fixed" at bounding box center [634, 194] width 6 height 6
radio input "true"
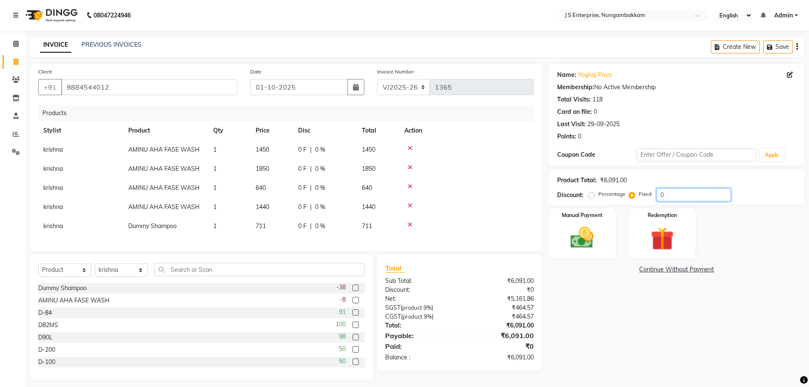
drag, startPoint x: 674, startPoint y: 198, endPoint x: 674, endPoint y: 192, distance: 5.5
click at [674, 193] on input "0" at bounding box center [694, 194] width 74 height 13
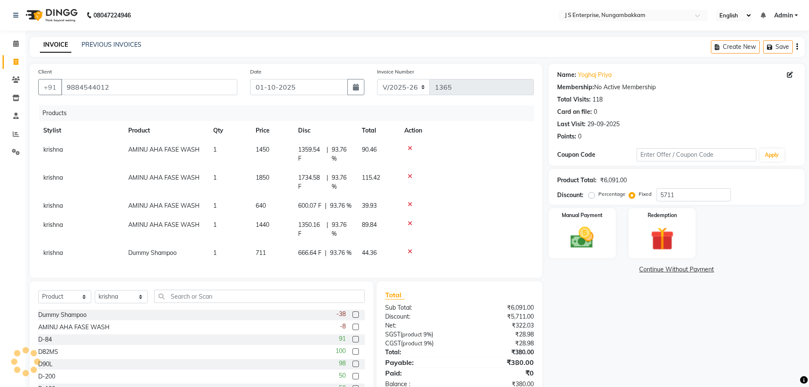
click at [650, 339] on div "Name: [PERSON_NAME] Membership: No Active Membership Total Visits: 118 Card on …" at bounding box center [680, 235] width 263 height 343
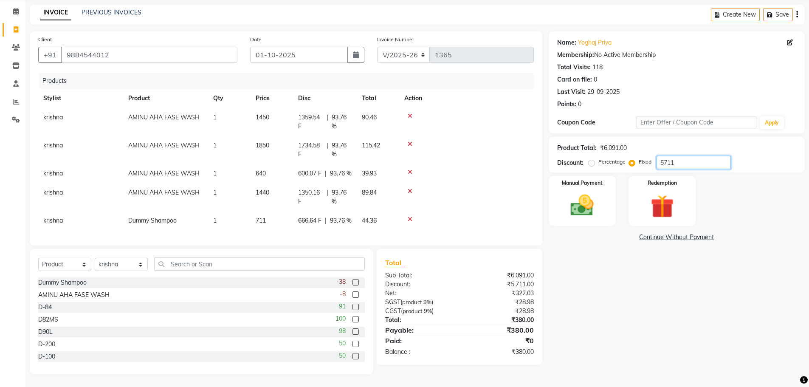
click at [679, 156] on input "5711" at bounding box center [694, 162] width 74 height 13
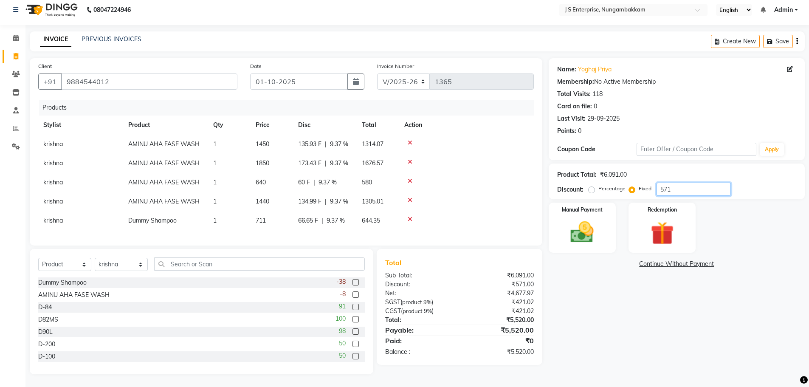
scroll to position [12, 0]
type input "5"
type input "380"
click at [639, 342] on div "Name: [PERSON_NAME] Membership: No Active Membership Total Visits: 118 Card on …" at bounding box center [680, 216] width 263 height 316
click at [575, 223] on img at bounding box center [582, 232] width 39 height 28
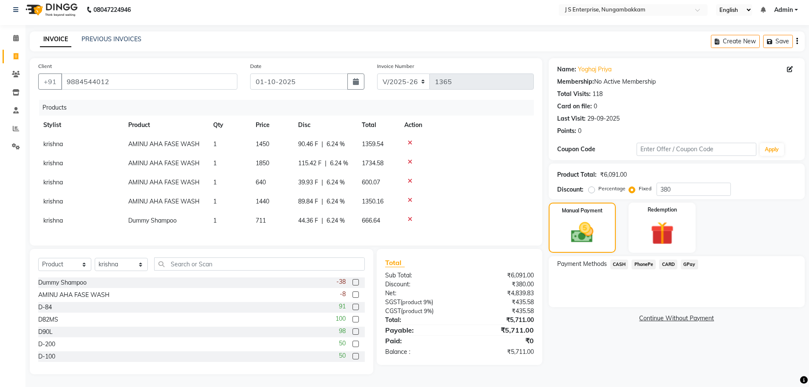
click at [689, 260] on span "GPay" at bounding box center [689, 265] width 17 height 10
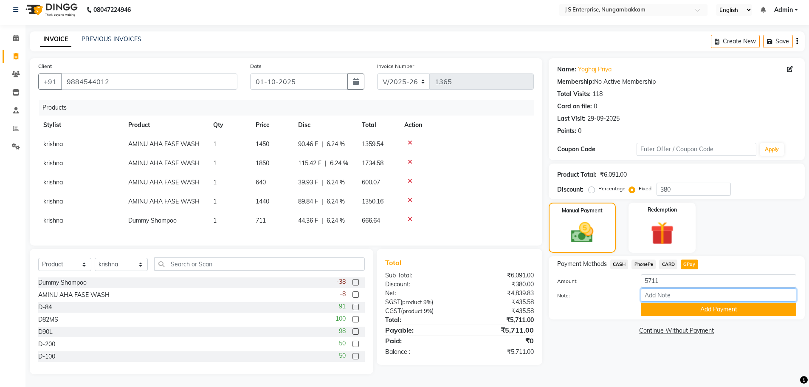
click at [653, 292] on input "Note:" at bounding box center [718, 294] width 155 height 13
type input "MAM GPAY"
click at [667, 303] on button "Add Payment" at bounding box center [718, 309] width 155 height 13
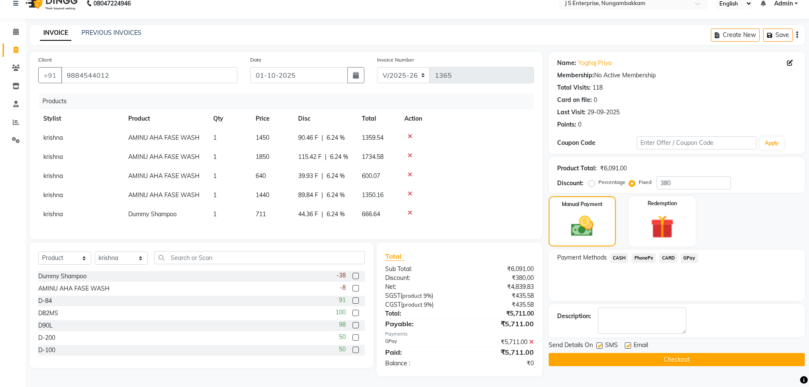
click at [662, 362] on button "Checkout" at bounding box center [677, 359] width 256 height 13
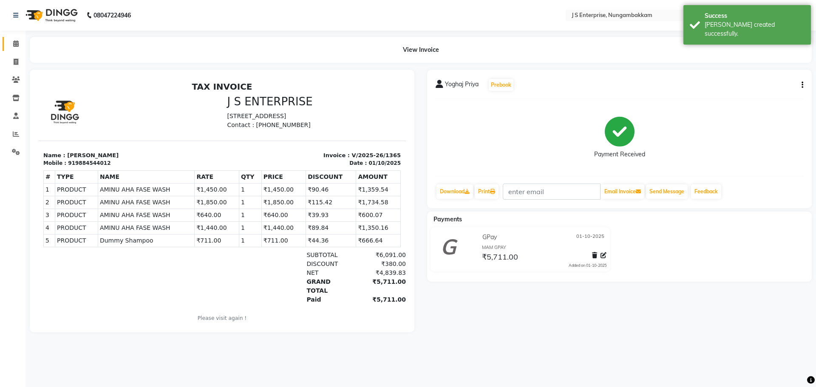
click at [18, 37] on link "Calendar" at bounding box center [13, 44] width 20 height 14
